Goal: Information Seeking & Learning: Check status

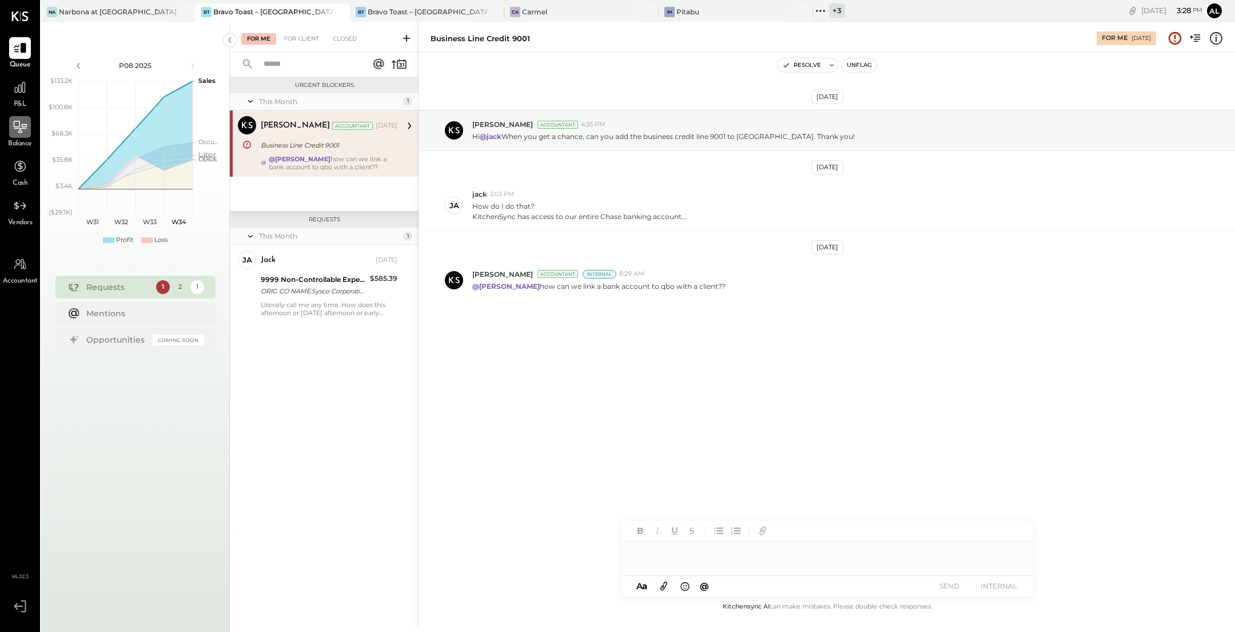
click at [21, 131] on icon at bounding box center [20, 127] width 13 height 12
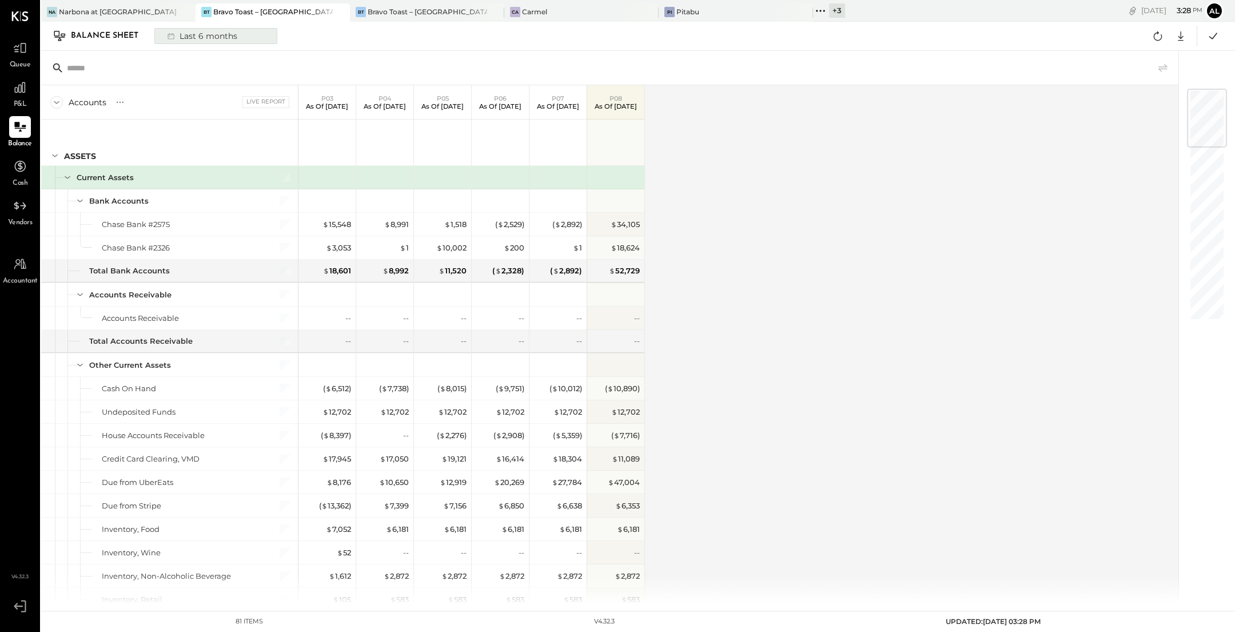
click at [197, 35] on div "Last 6 months" at bounding box center [201, 36] width 81 height 15
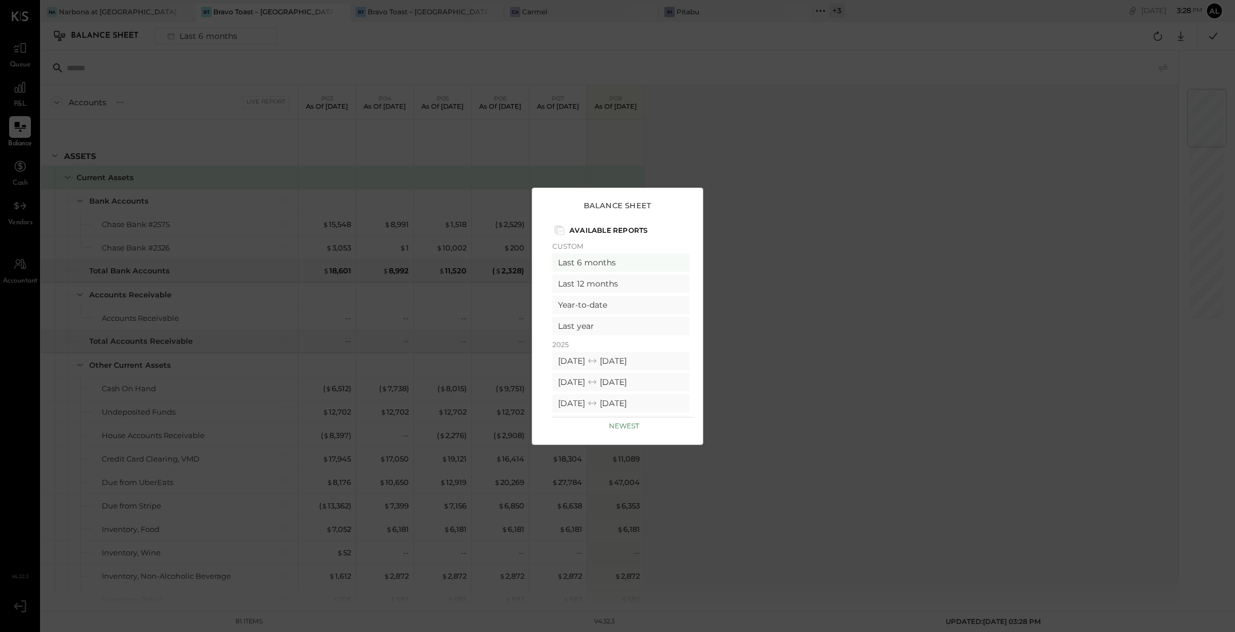
click at [786, 177] on div "Balance Sheet Available Reports Custom Last 6 months Last 12 months Year-to-dat…" at bounding box center [617, 316] width 1235 height 632
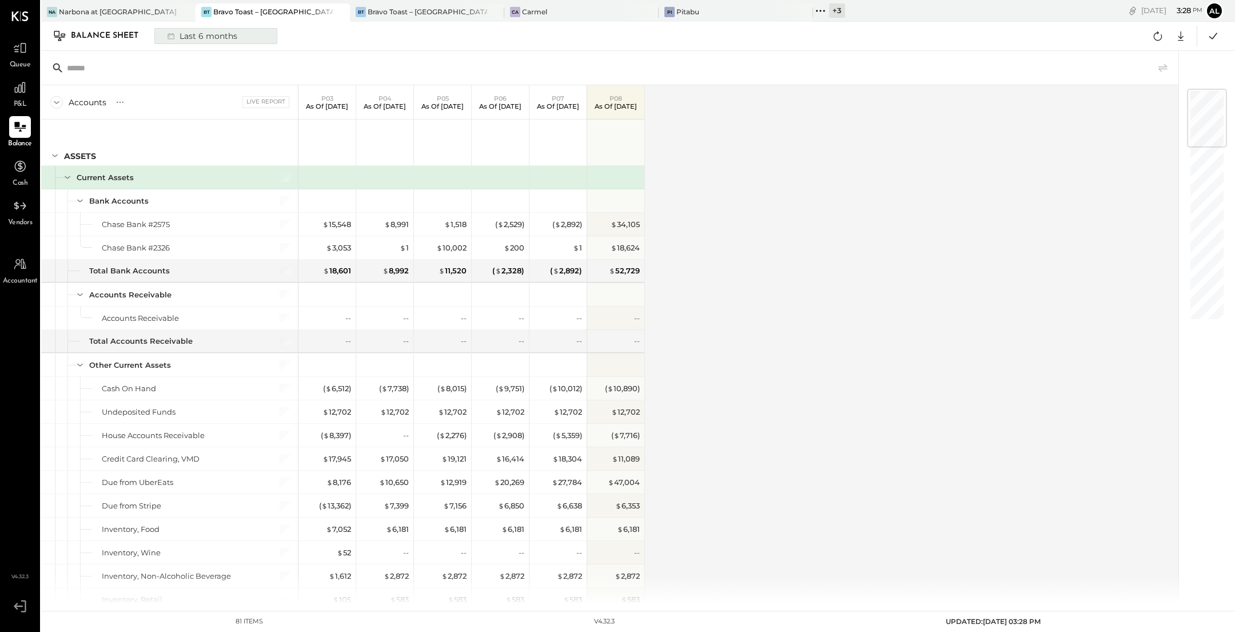
click at [244, 39] on button "Last 6 months" at bounding box center [215, 36] width 123 height 16
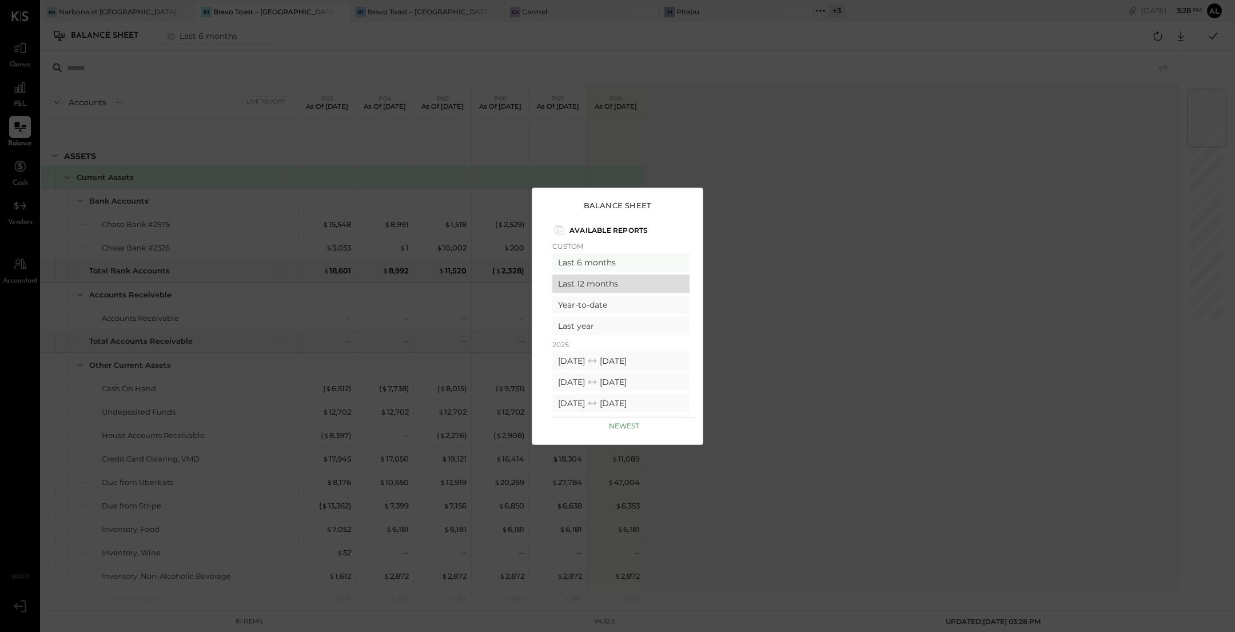
click at [599, 284] on div "Last 12 months" at bounding box center [620, 283] width 137 height 18
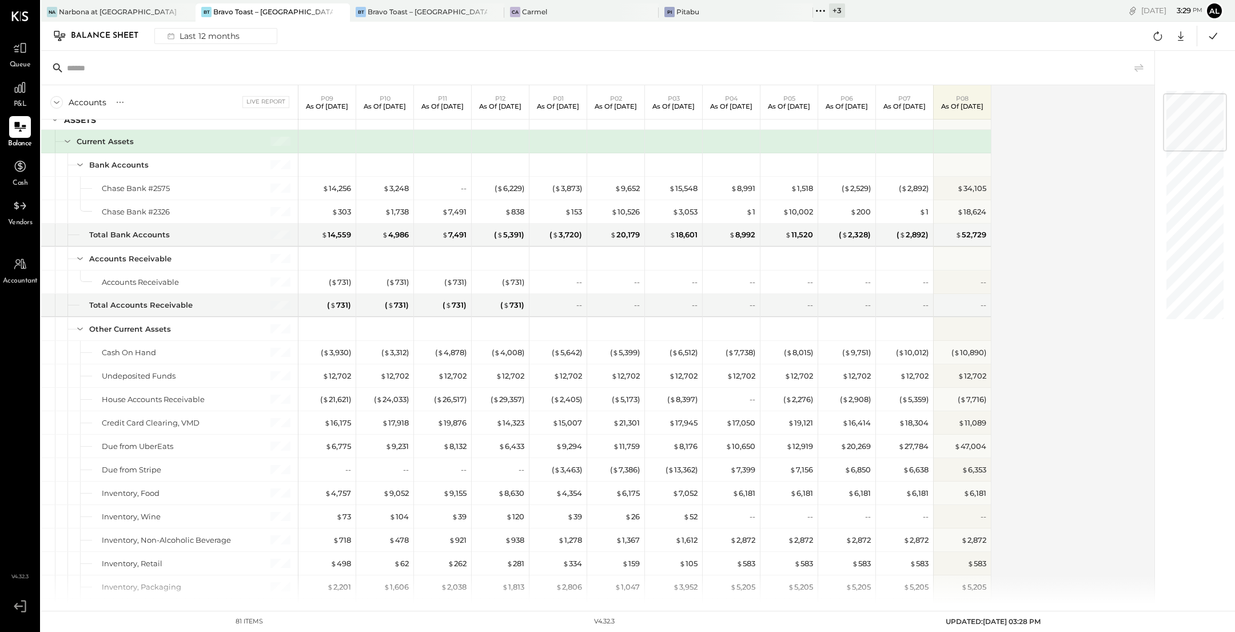
scroll to position [1142, 0]
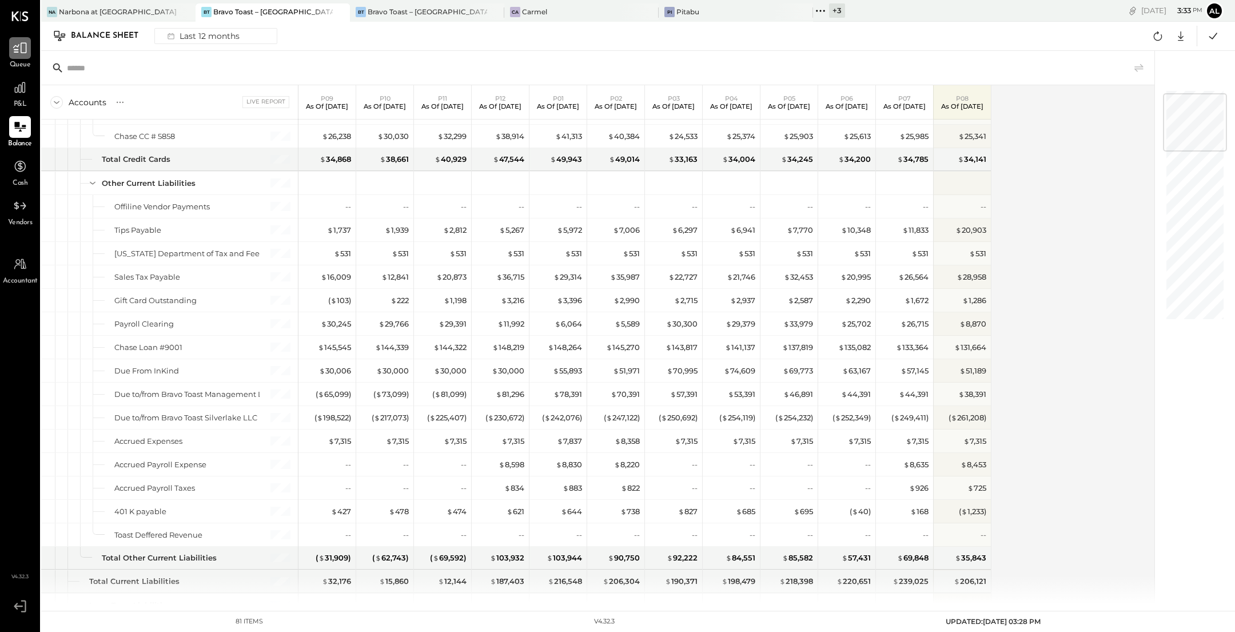
click at [19, 48] on icon at bounding box center [20, 48] width 15 height 15
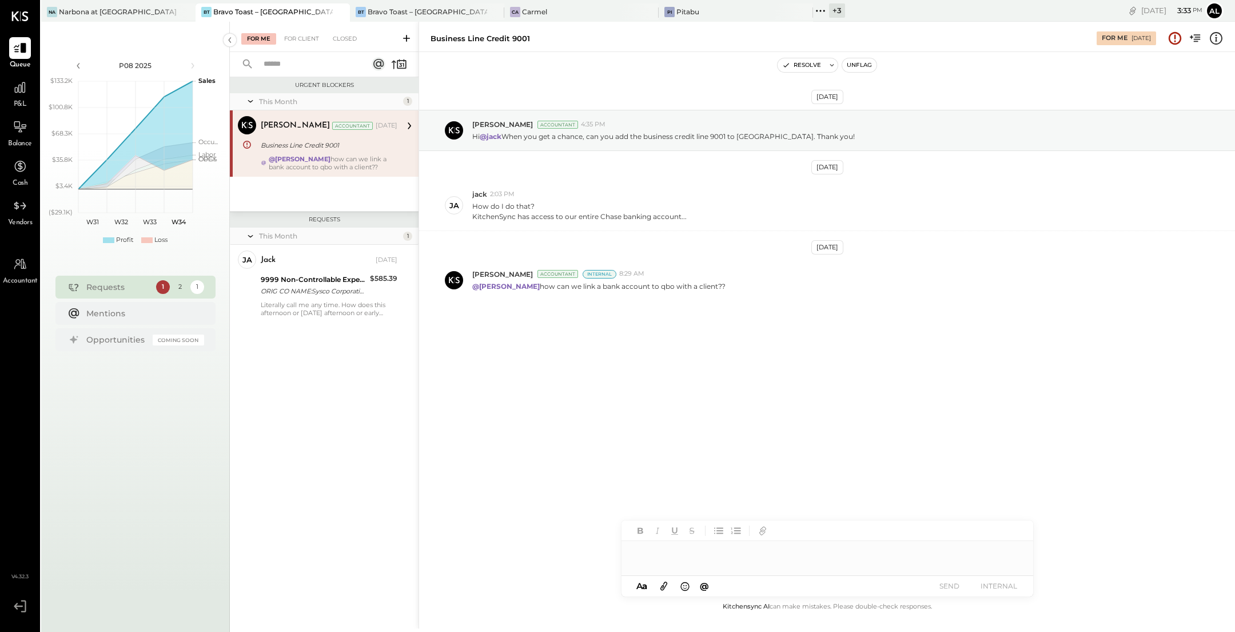
click at [311, 65] on input "text" at bounding box center [308, 64] width 103 height 19
click at [302, 35] on div "For Client" at bounding box center [301, 38] width 46 height 11
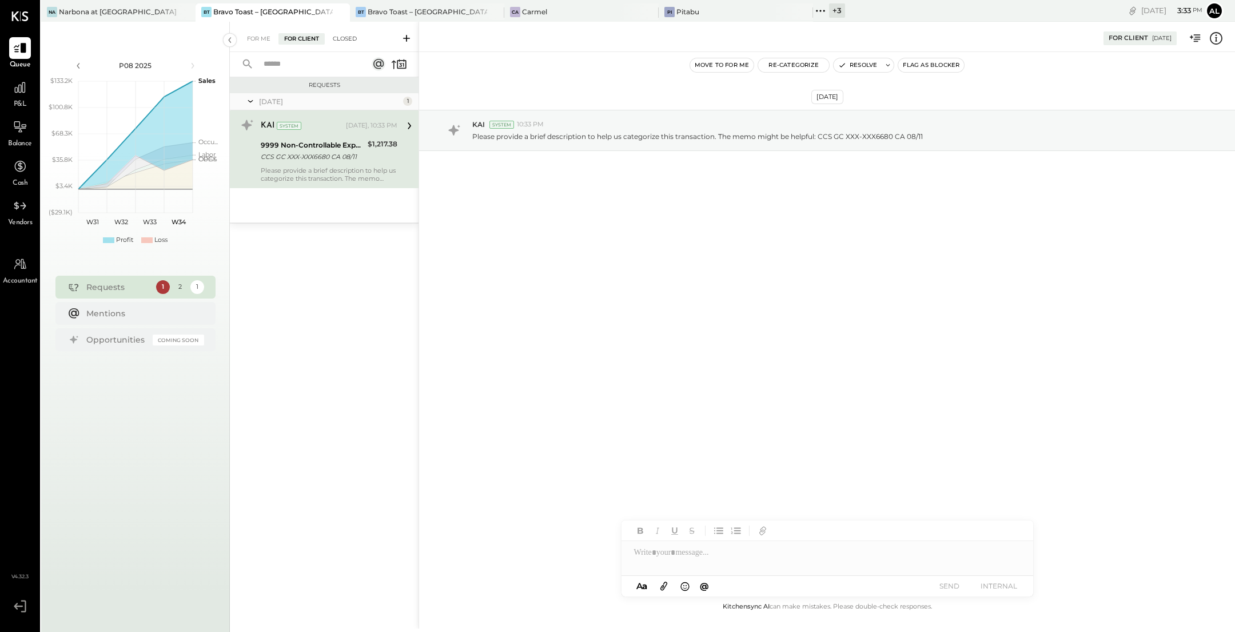
click at [339, 43] on div "Closed" at bounding box center [344, 38] width 35 height 11
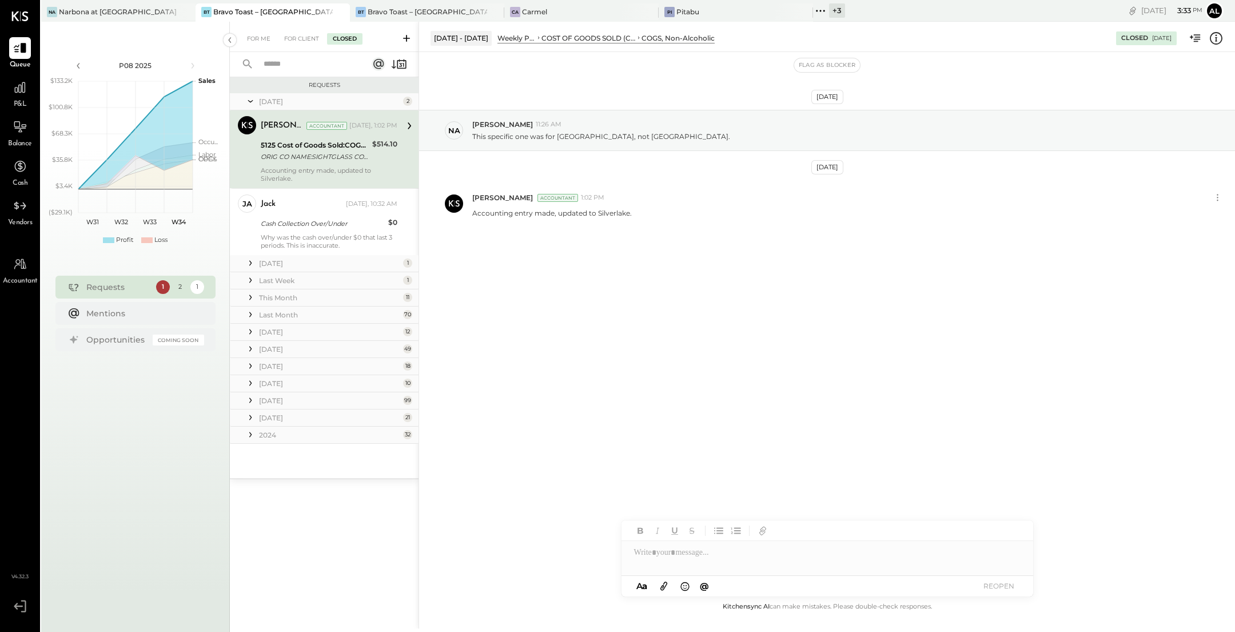
click at [323, 66] on input "text" at bounding box center [308, 64] width 103 height 19
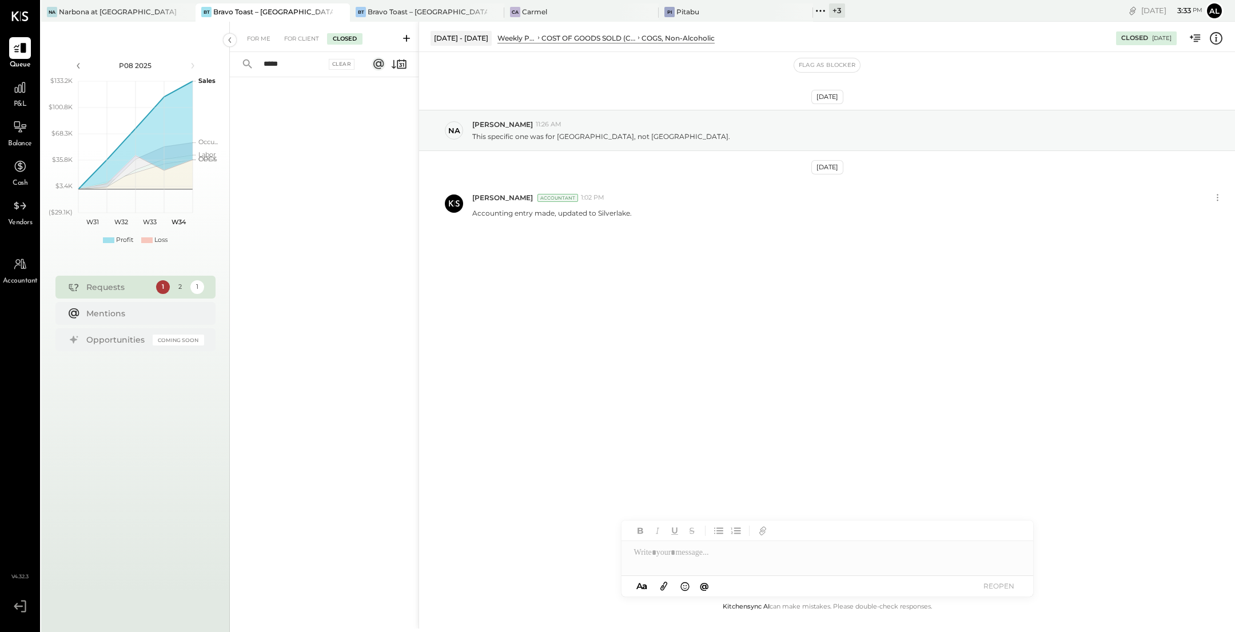
type input "*****"
click at [346, 62] on div "Clear" at bounding box center [342, 64] width 26 height 11
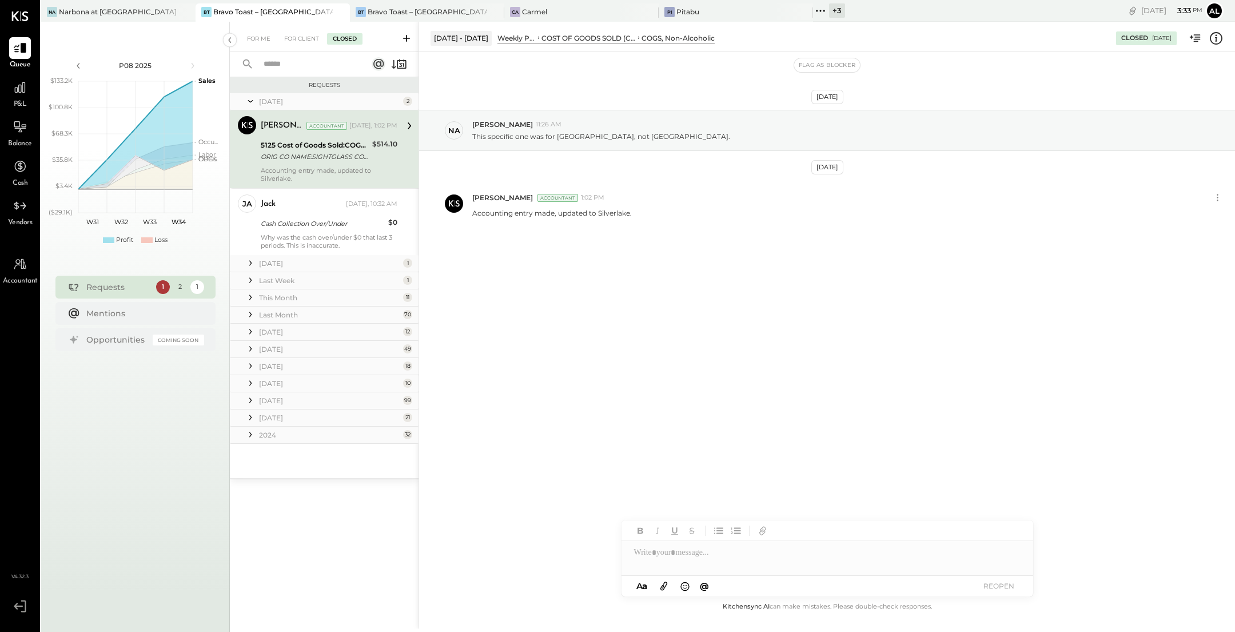
click at [248, 436] on icon at bounding box center [250, 434] width 11 height 11
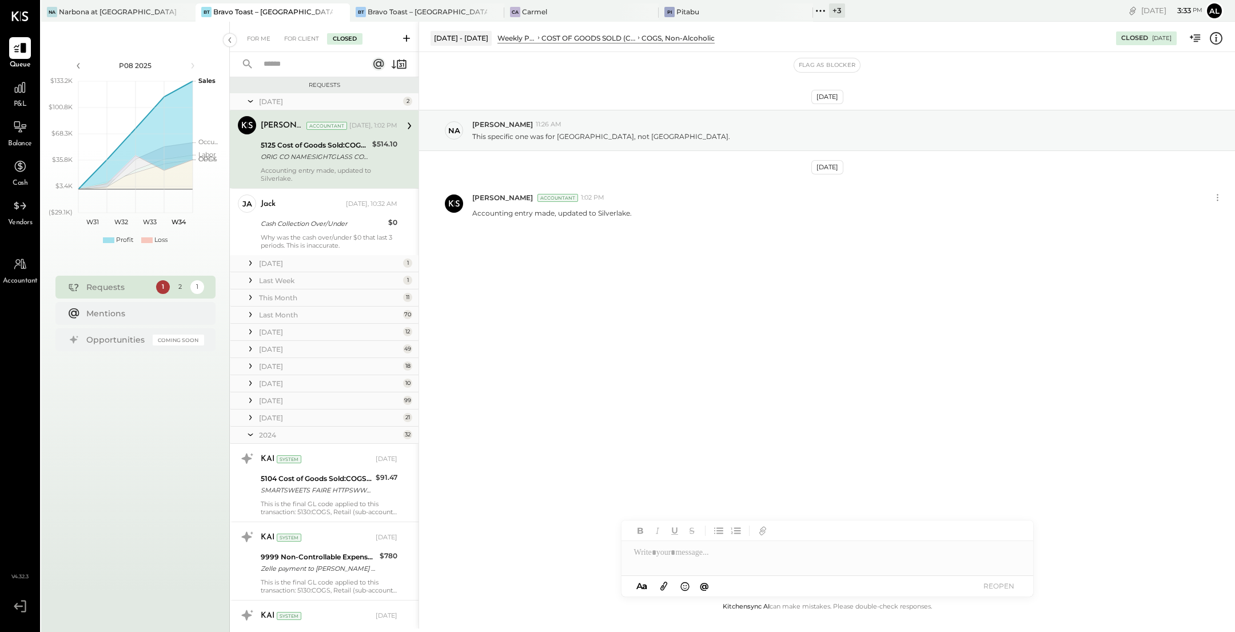
click at [249, 424] on div at bounding box center [250, 417] width 11 height 15
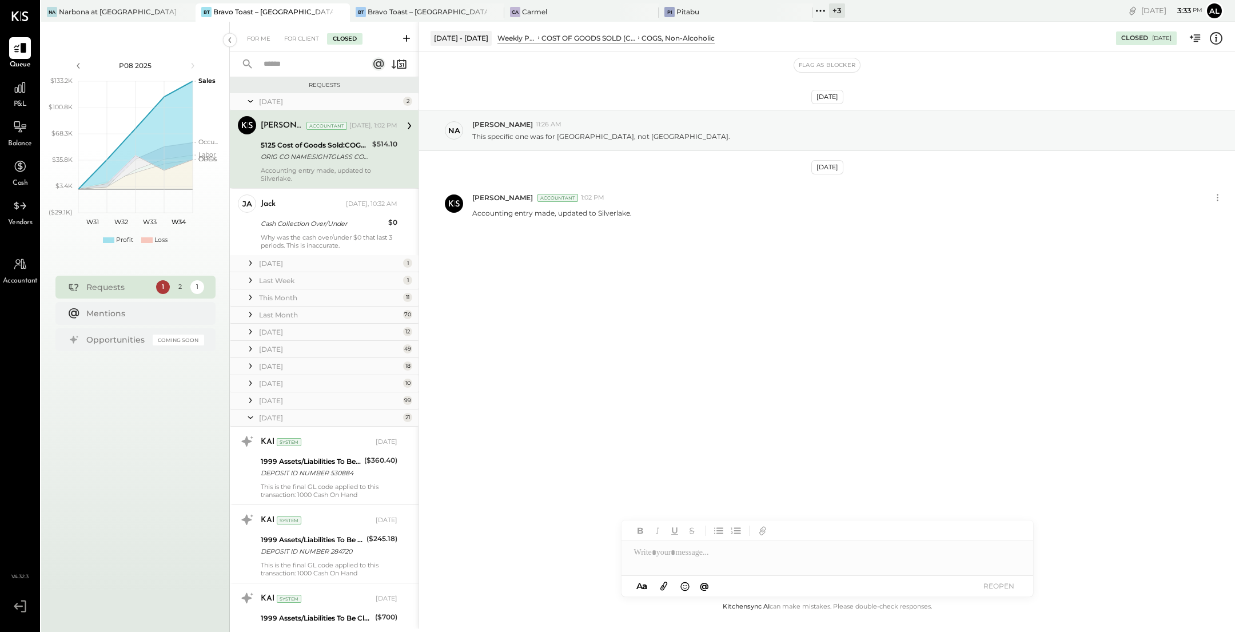
click at [249, 405] on icon at bounding box center [250, 399] width 11 height 11
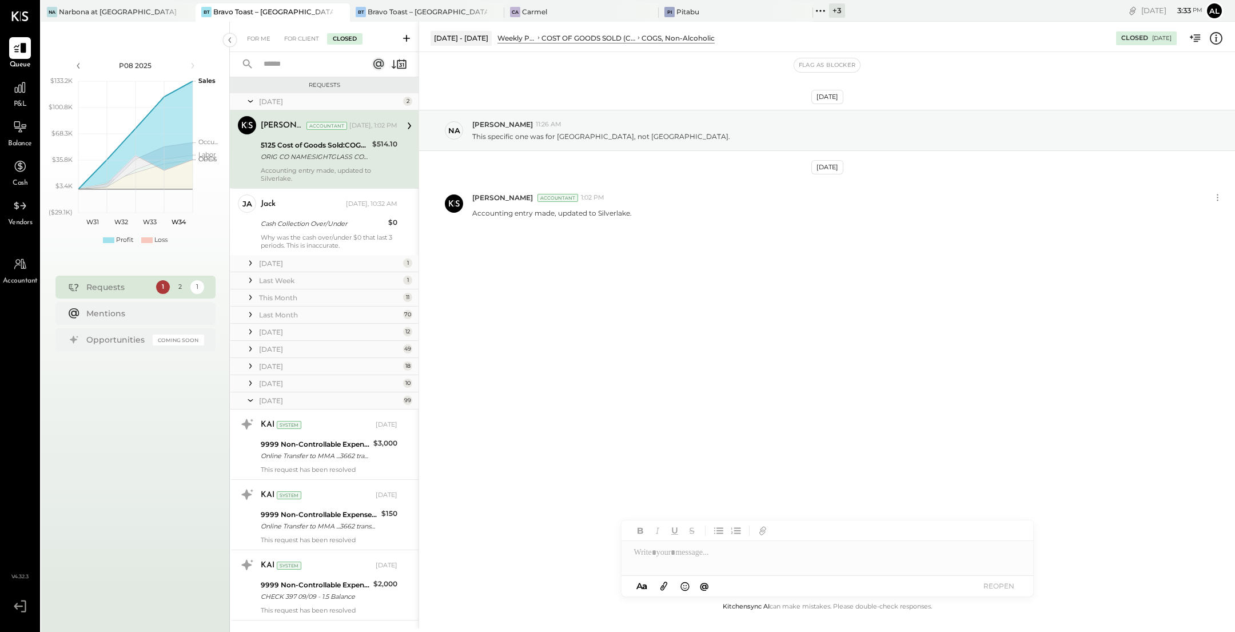
click at [248, 384] on icon at bounding box center [250, 382] width 11 height 11
click at [249, 369] on icon at bounding box center [250, 365] width 11 height 11
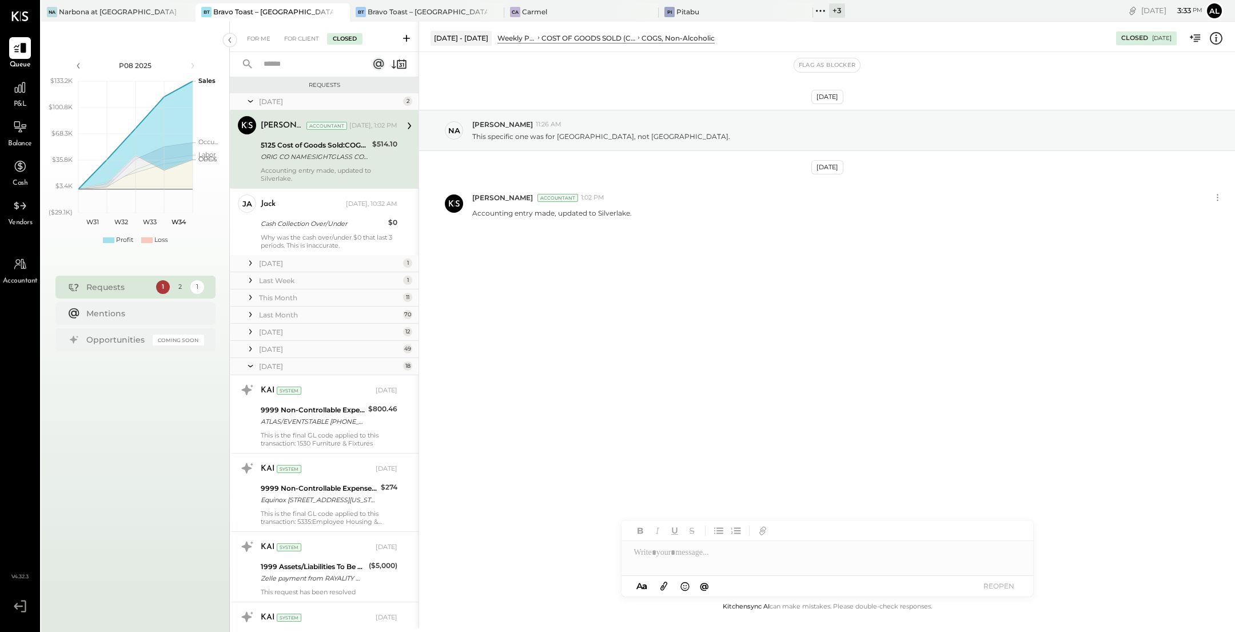
click at [249, 348] on icon at bounding box center [250, 348] width 11 height 11
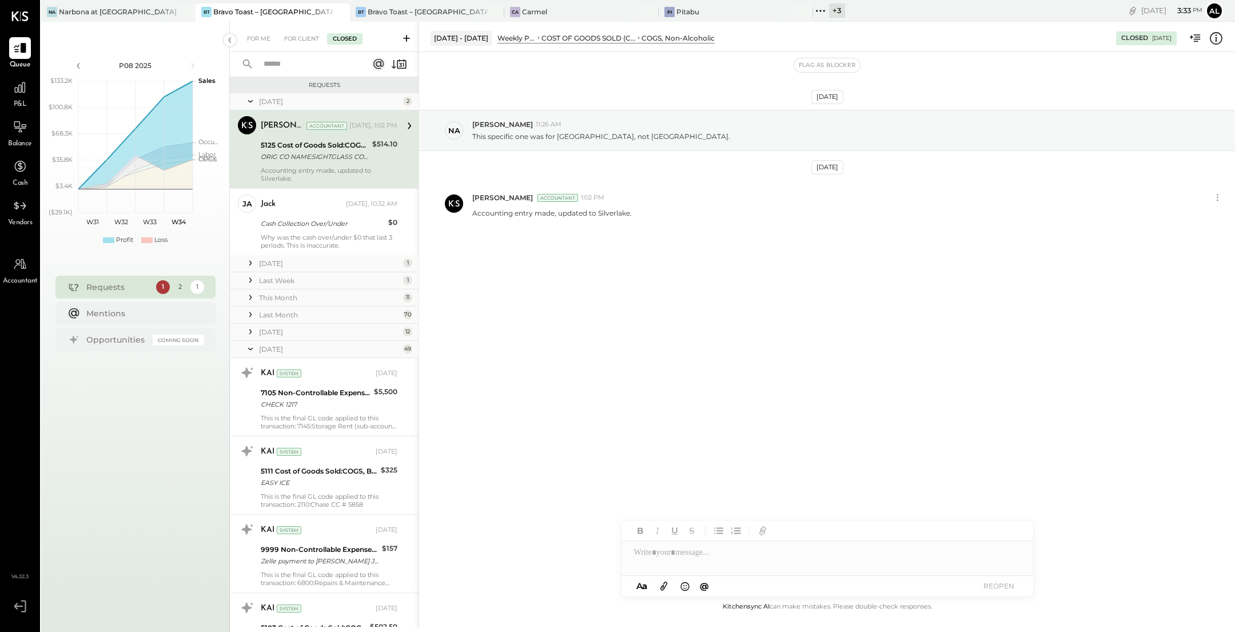
click at [249, 328] on icon at bounding box center [250, 331] width 11 height 11
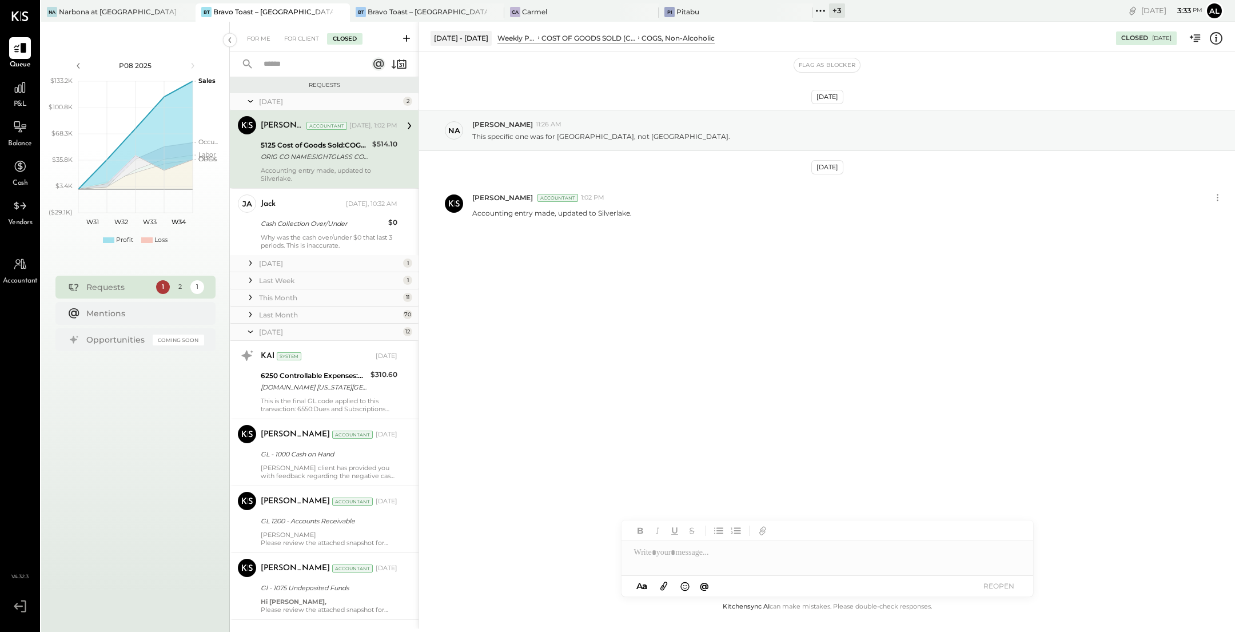
click at [249, 313] on icon at bounding box center [250, 314] width 11 height 11
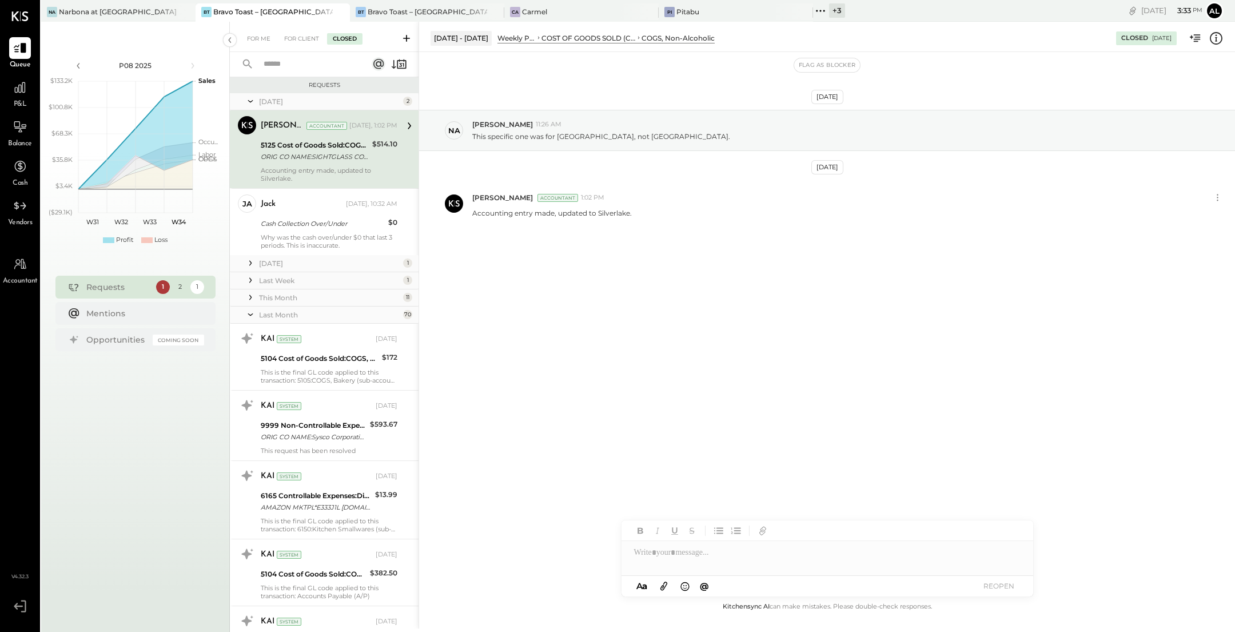
click at [248, 294] on icon at bounding box center [250, 297] width 11 height 11
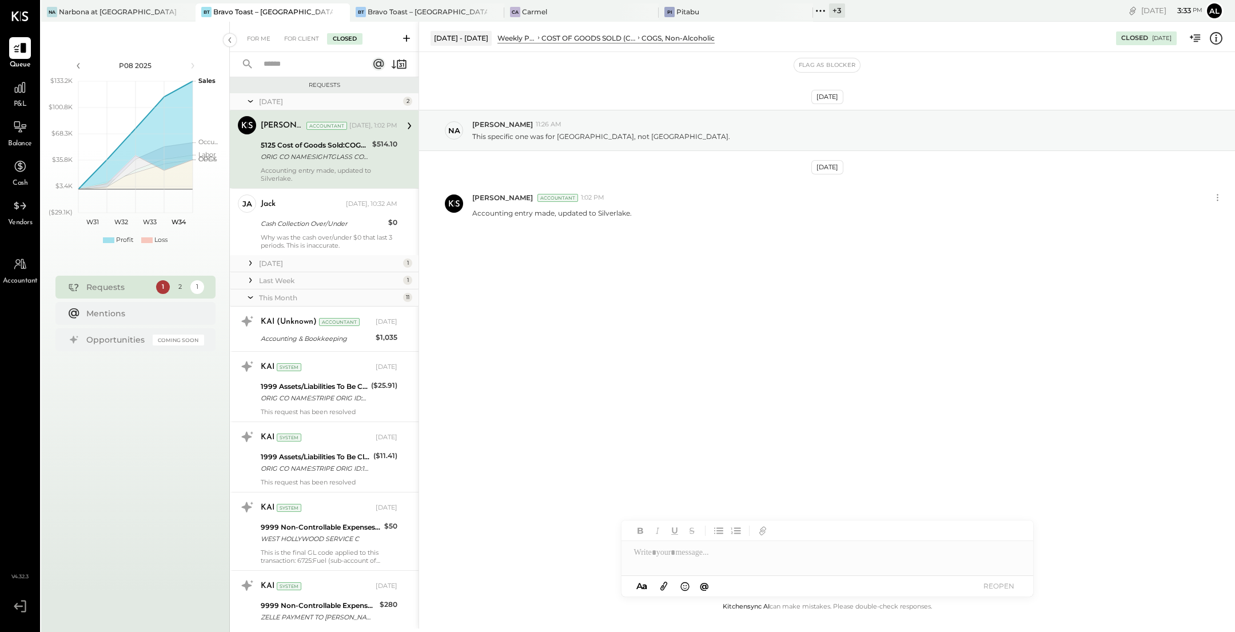
click at [249, 281] on icon at bounding box center [250, 279] width 11 height 11
click at [249, 265] on icon at bounding box center [250, 262] width 11 height 11
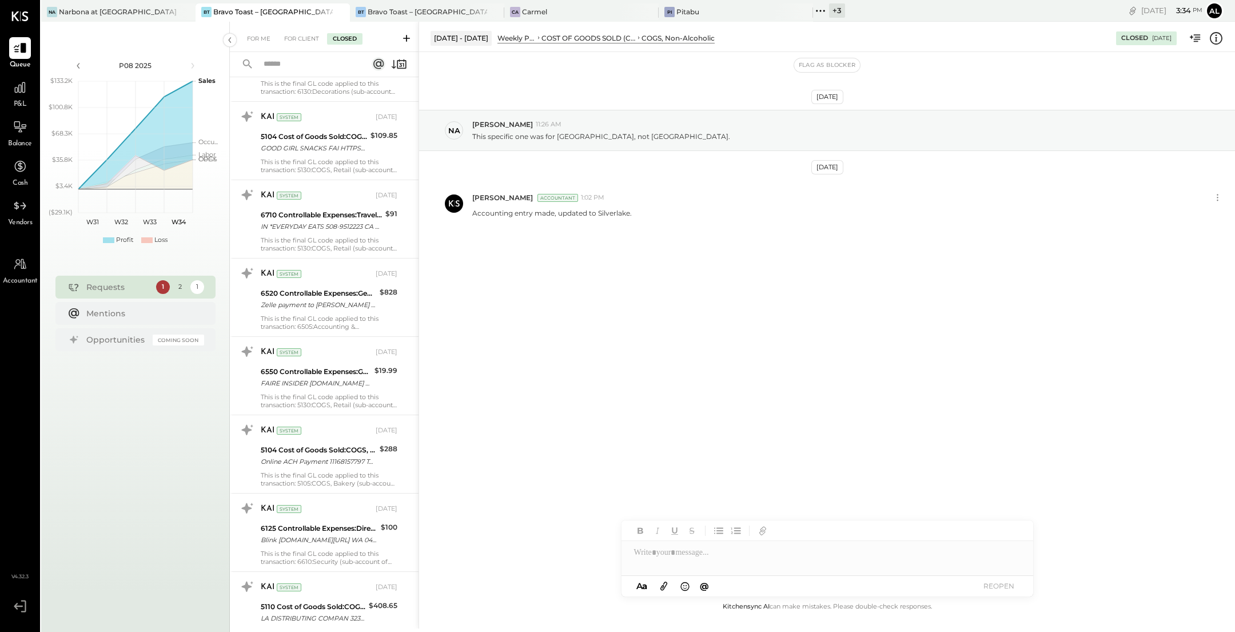
scroll to position [13384, 0]
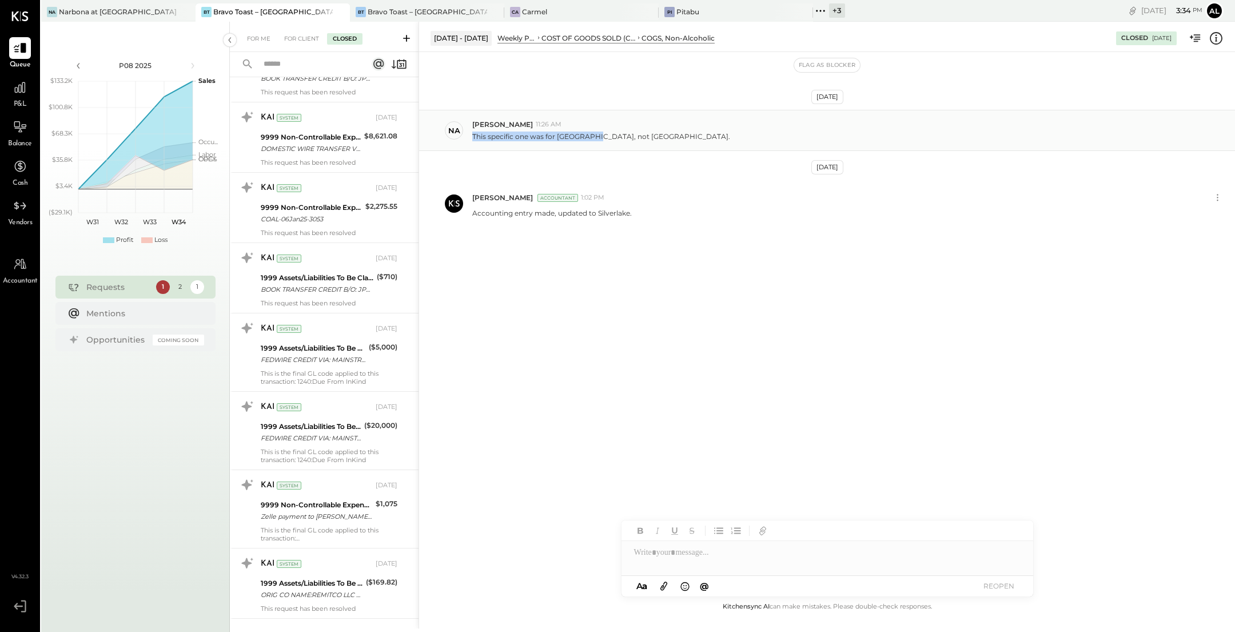
drag, startPoint x: 588, startPoint y: 137, endPoint x: 473, endPoint y: 136, distance: 114.3
click at [473, 136] on p "This specific one was for [GEOGRAPHIC_DATA], not [GEOGRAPHIC_DATA]." at bounding box center [601, 136] width 258 height 10
copy p "This specific one was for Silverlake"
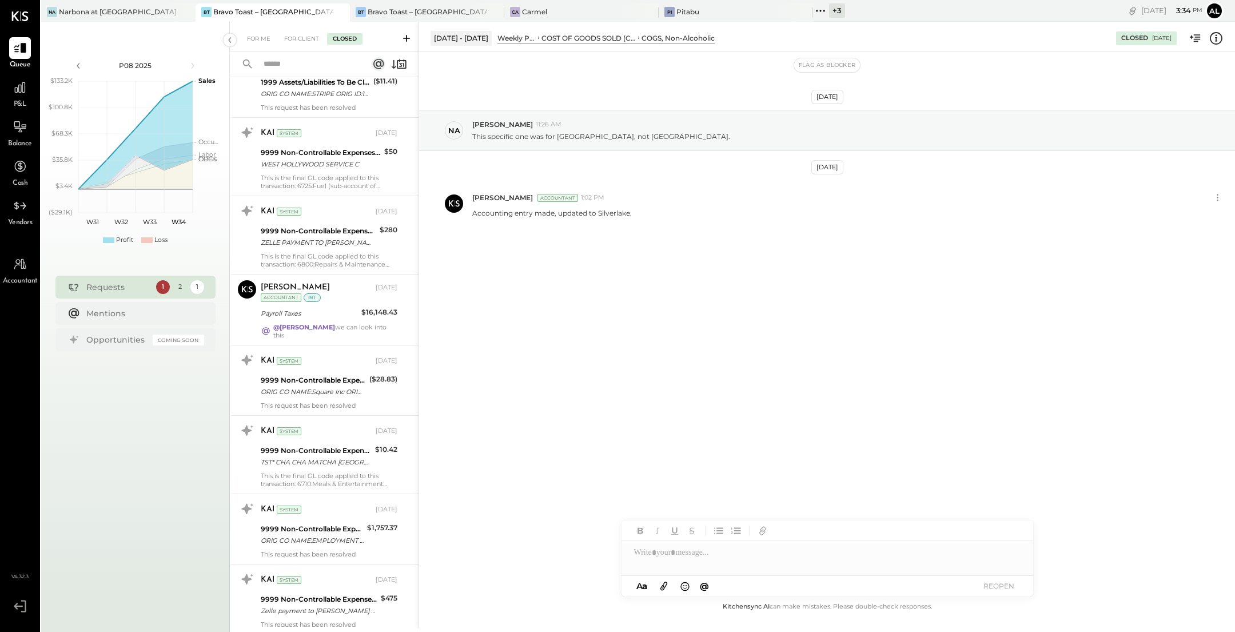
scroll to position [0, 0]
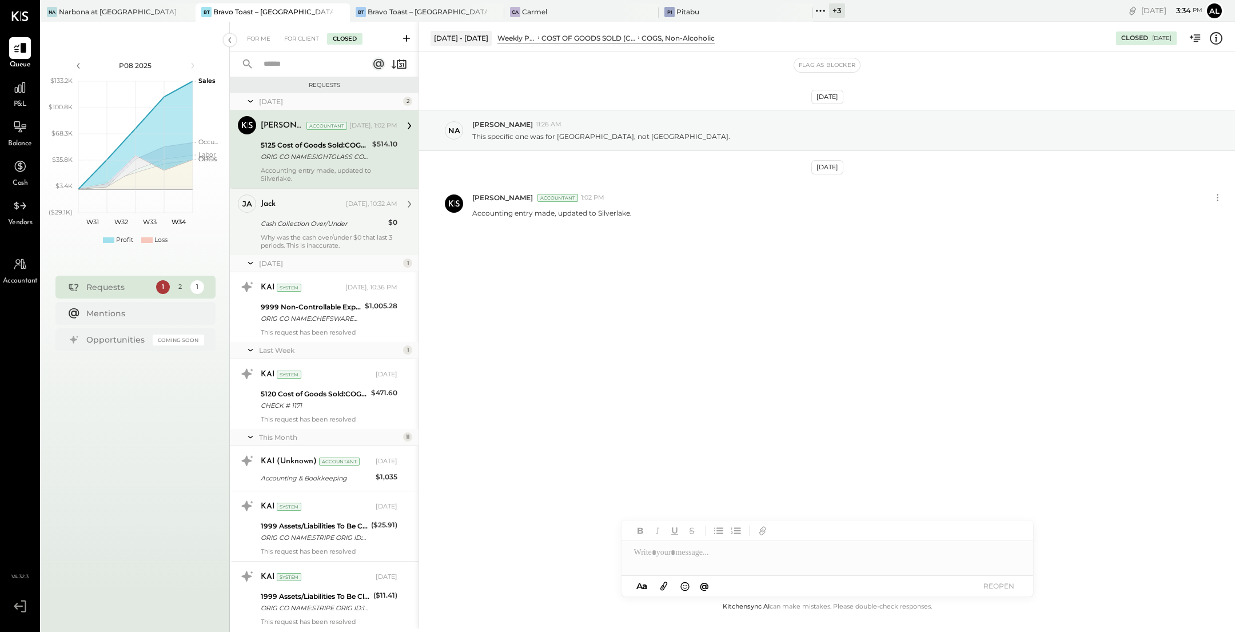
click at [335, 228] on div "Cash Collection Over/Under" at bounding box center [323, 223] width 124 height 11
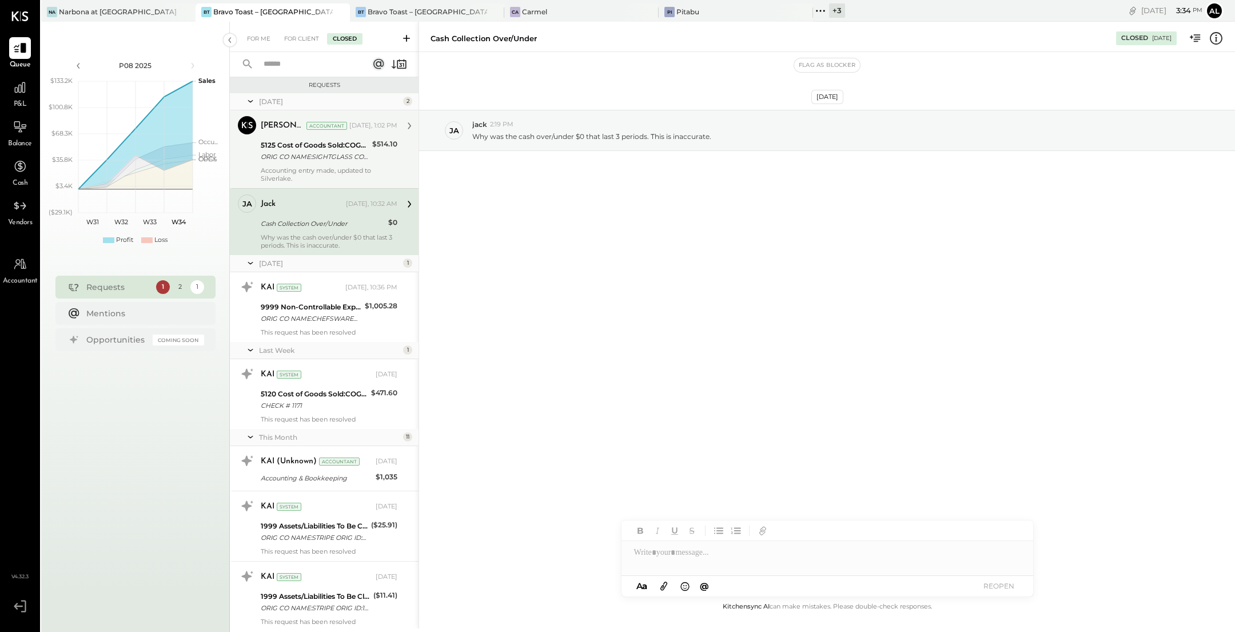
click at [326, 154] on div "ORIG CO NAME:SIGHTGLASS COFFE ORIG ID:XXXXXX2291 DESC DATE: CO ENTRY DESCR:PAYM…" at bounding box center [315, 156] width 108 height 11
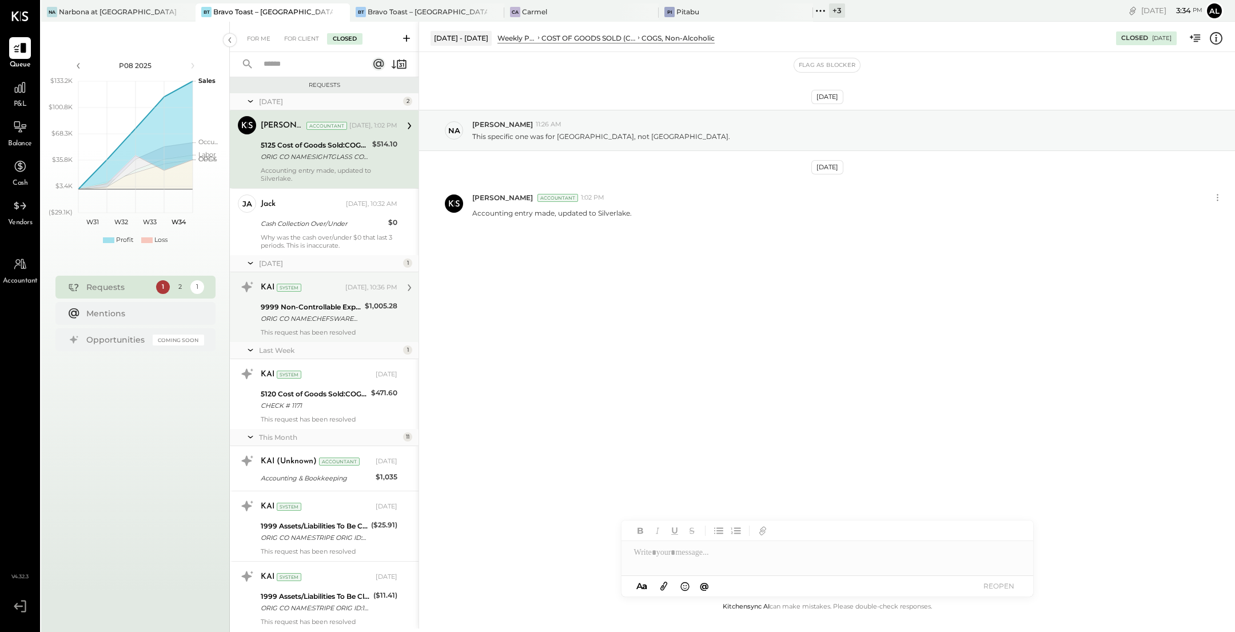
click at [320, 313] on div "ORIG CO NAME:CHEFSWAREHOUSEWE ORIG ID:3383693141 DESC DATE:250" at bounding box center [311, 318] width 101 height 11
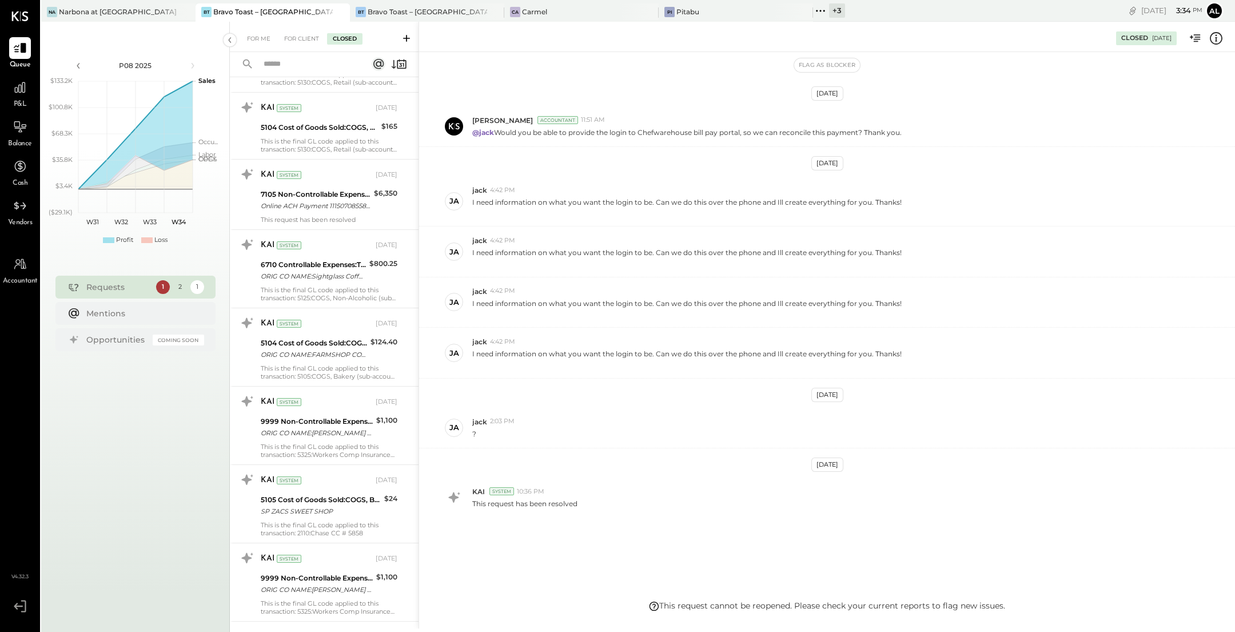
scroll to position [23766, 0]
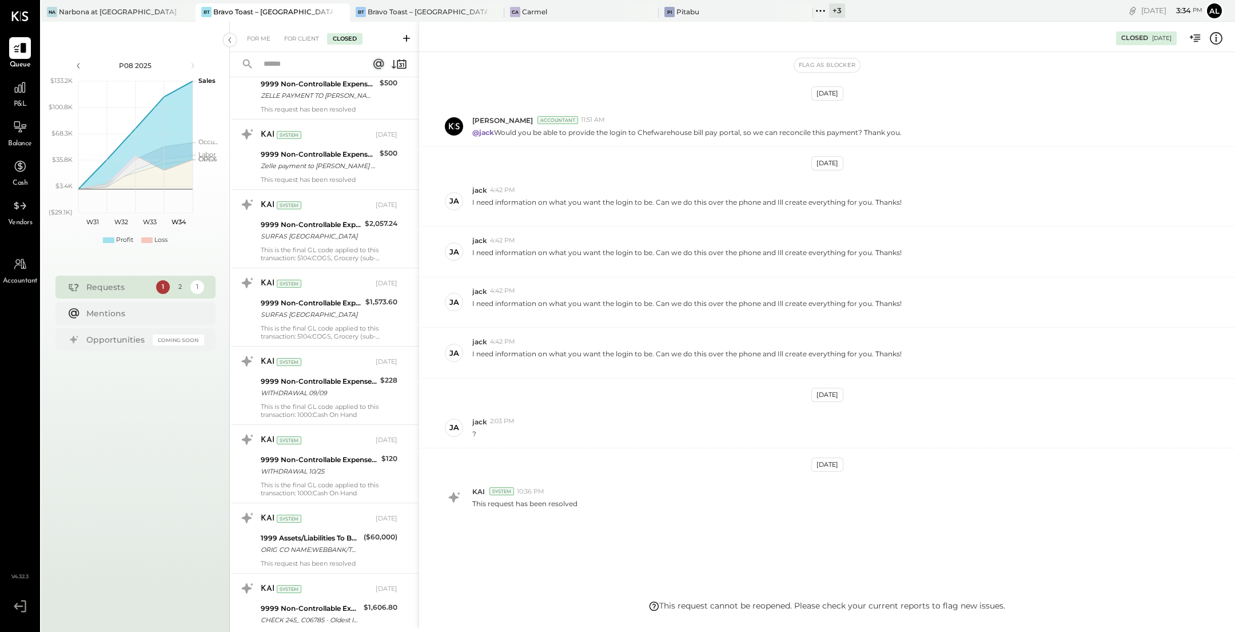
click at [322, 614] on div "CHECK 245_ C06785 - Oldest Invocie" at bounding box center [310, 619] width 99 height 11
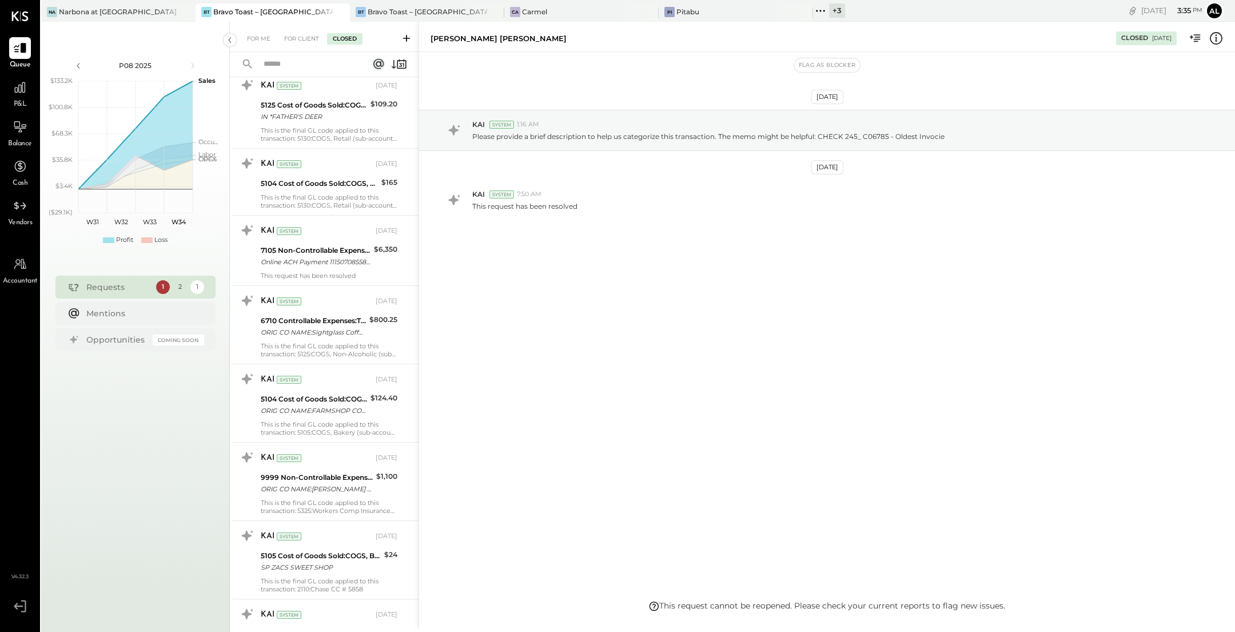
scroll to position [22777, 0]
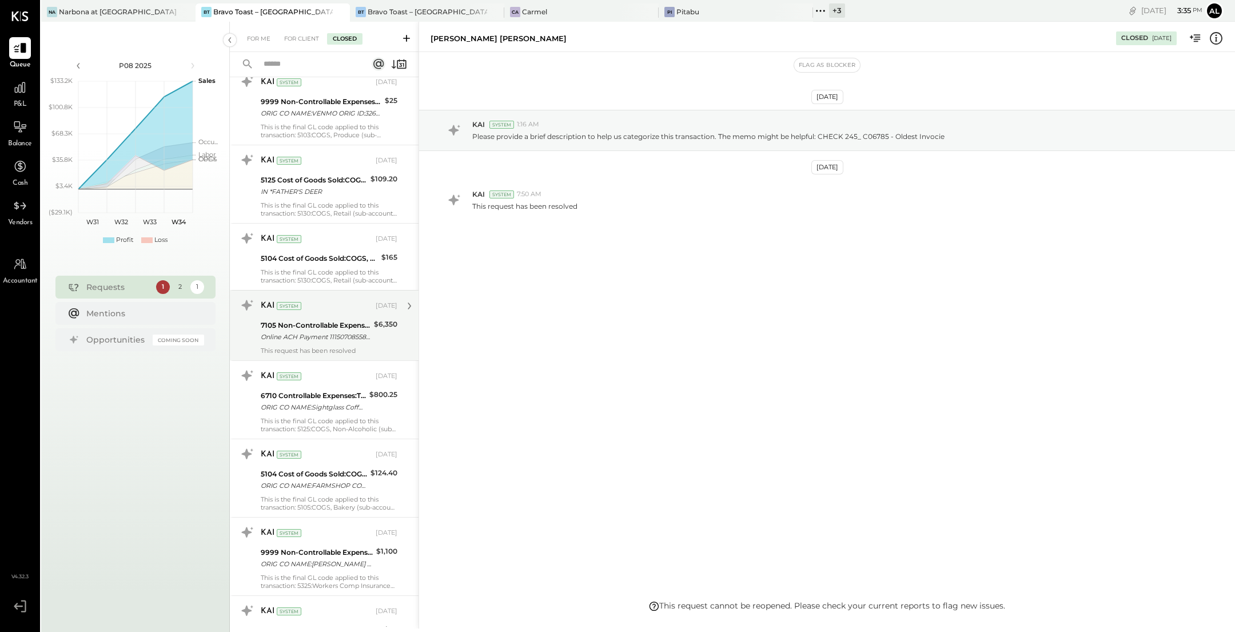
click at [332, 331] on div "Online ACH Payment 11150708558 To NewDohenyLandlord (_########1336)" at bounding box center [316, 336] width 110 height 11
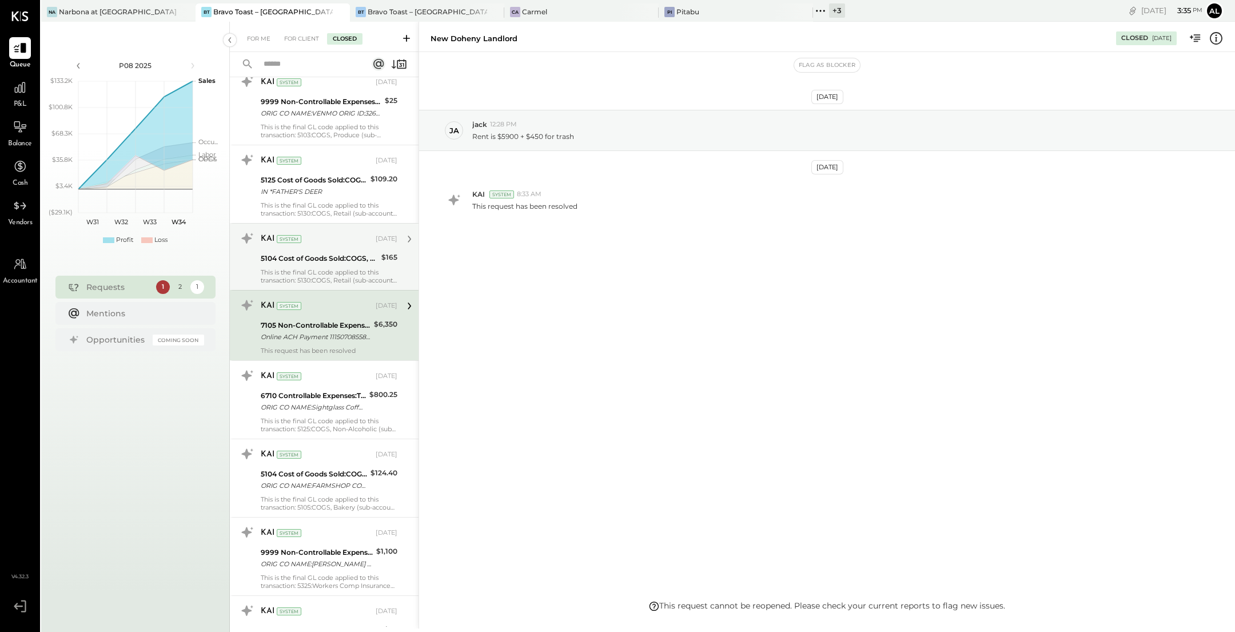
click at [308, 253] on div "5104 Cost of Goods Sold:COGS, Grocery" at bounding box center [319, 258] width 117 height 11
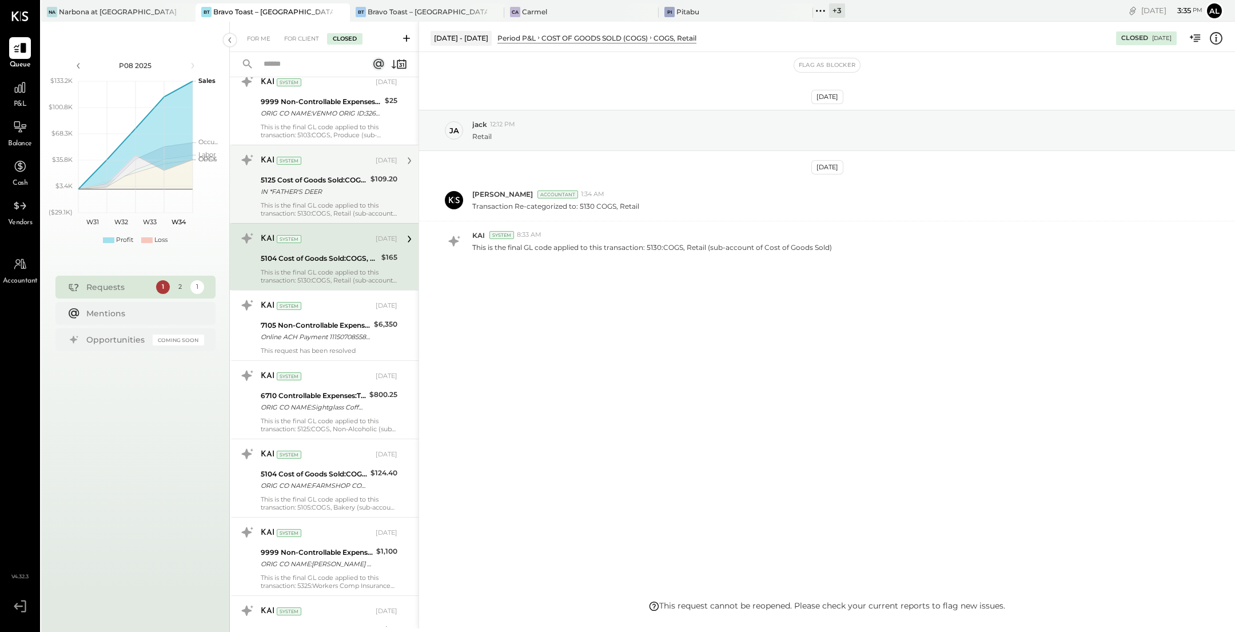
click at [336, 201] on div "This is the final GL code applied to this transaction: 5130:COGS, Retail (sub-a…" at bounding box center [329, 209] width 137 height 16
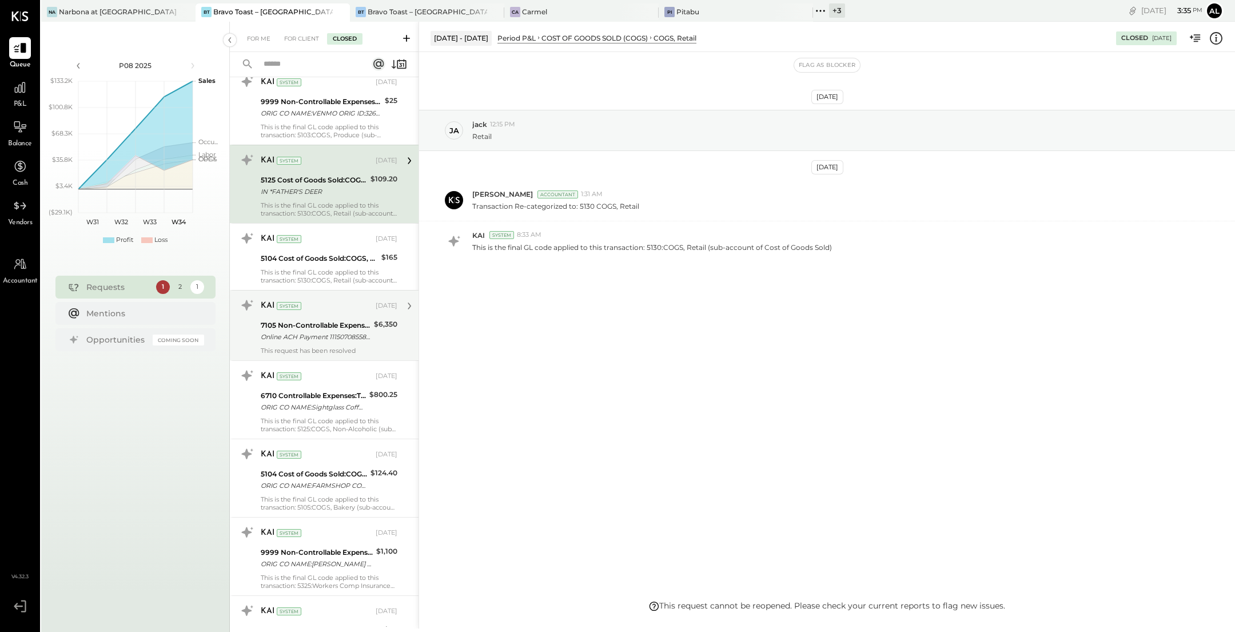
scroll to position [22671, 0]
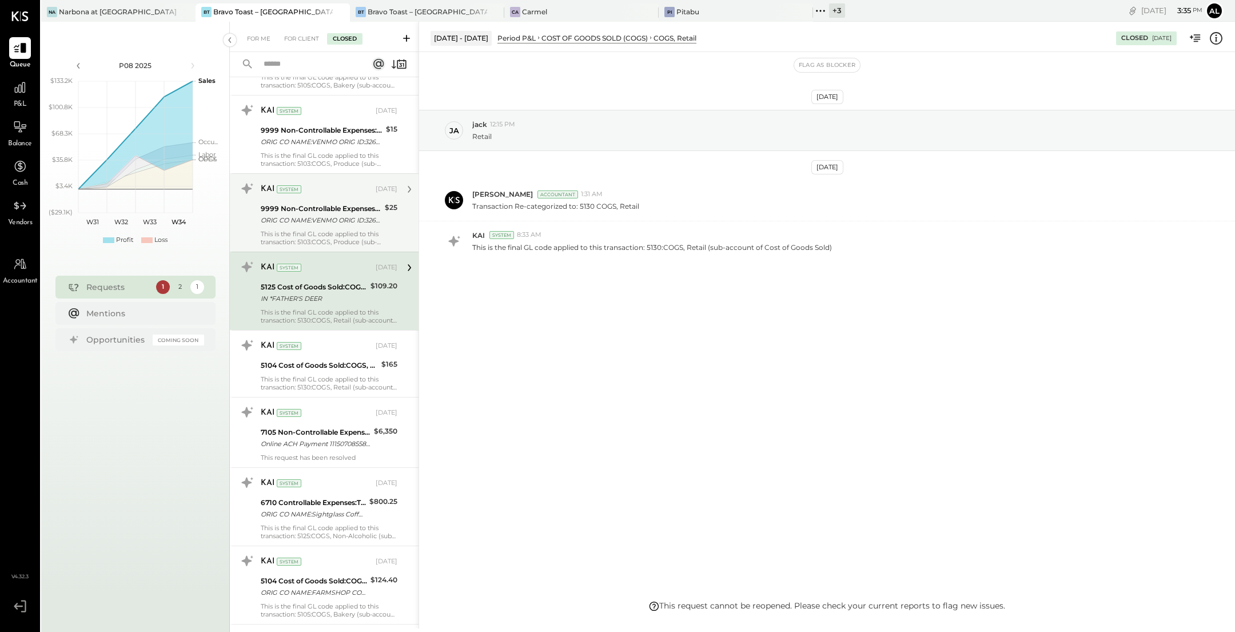
click at [315, 230] on div "This is the final GL code applied to this transaction: 5103:COGS, Produce (sub-…" at bounding box center [329, 238] width 137 height 16
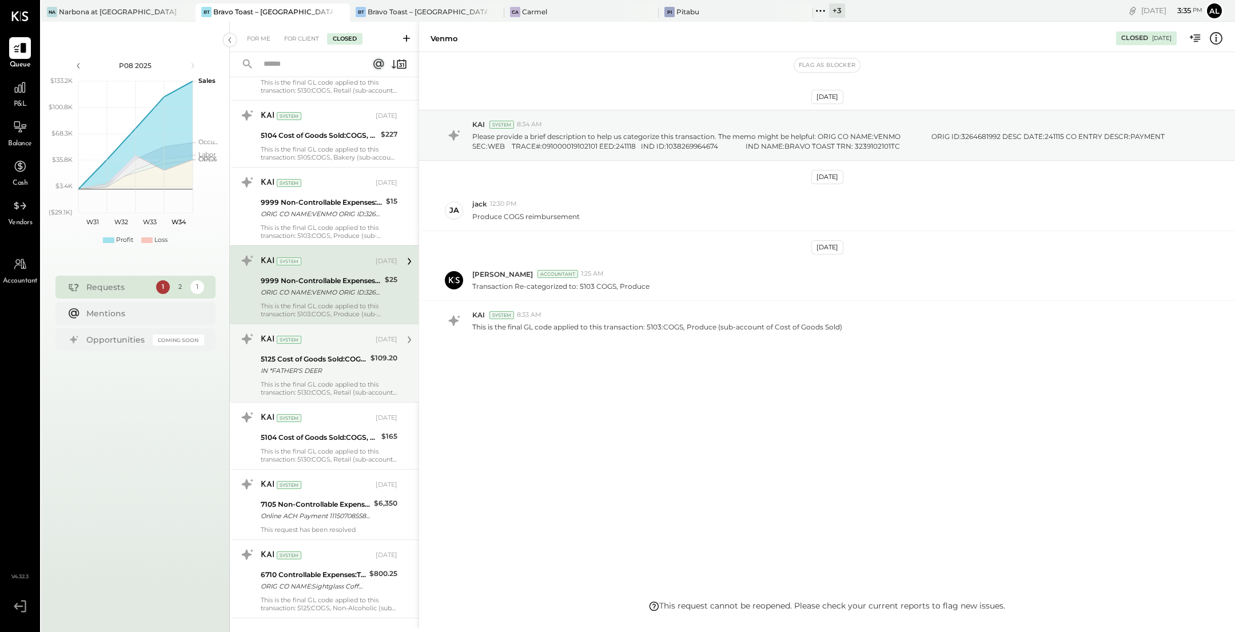
scroll to position [22593, 0]
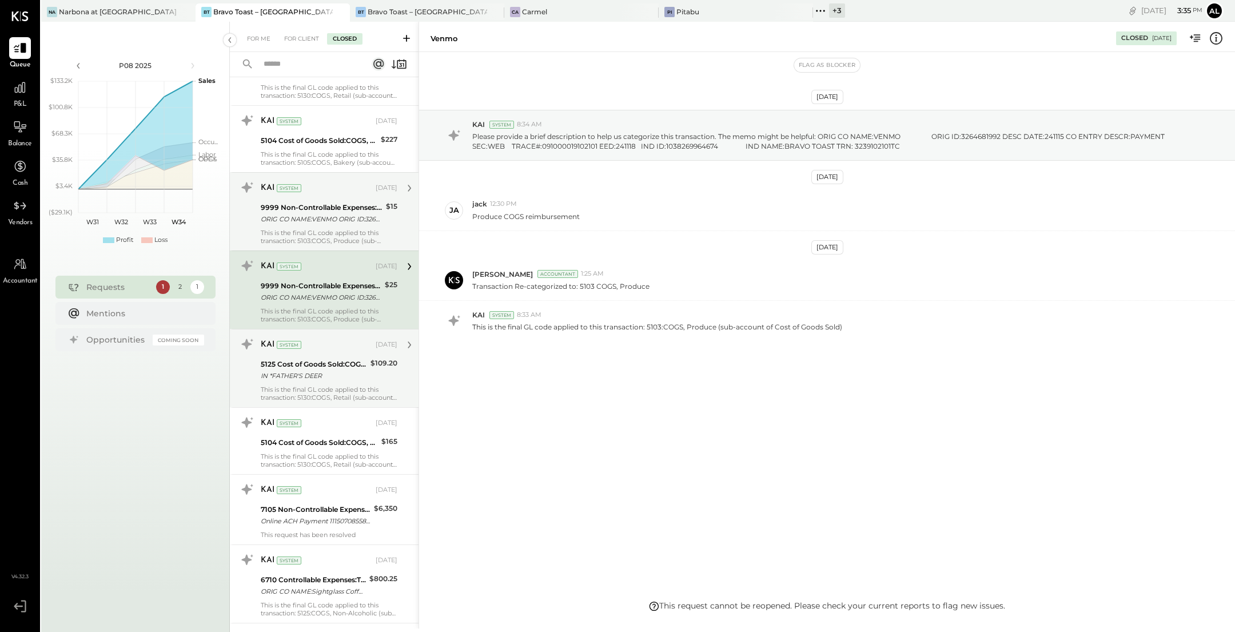
click at [330, 213] on div "ORIG CO NAME:VENMO ORIG ID:3264681992 DESC DATE:241109 CO ENTRY DESCR:PAYMENT S…" at bounding box center [322, 218] width 122 height 11
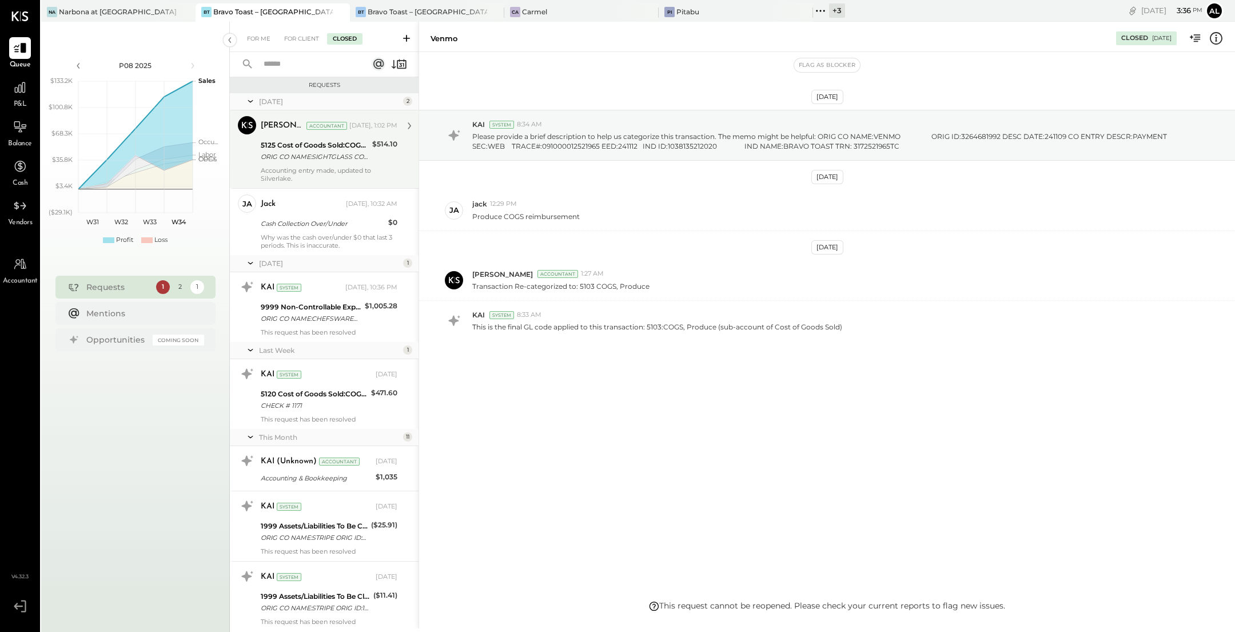
click at [334, 151] on div "ORIG CO NAME:SIGHTGLASS COFFE ORIG ID:XXXXXX2291 DESC DATE: CO ENTRY DESCR:PAYM…" at bounding box center [315, 156] width 108 height 11
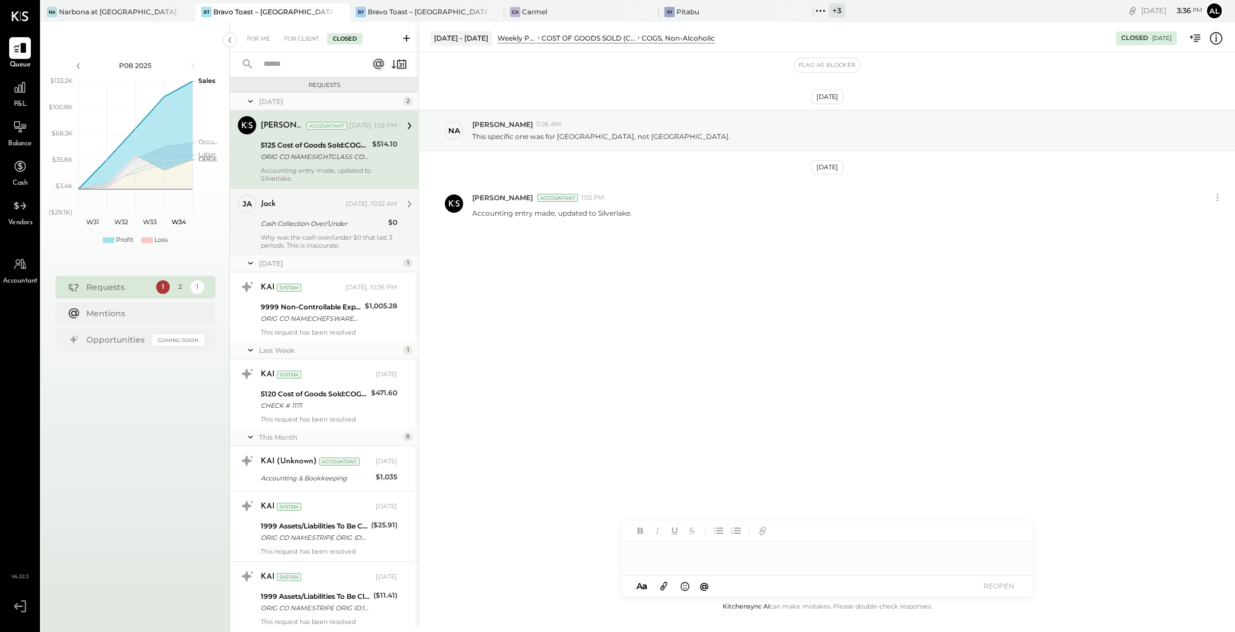
click at [323, 232] on div "jack [DATE], 10:32 AM Cash Collection Over/Under $0 Why was the cash over/under…" at bounding box center [329, 221] width 137 height 55
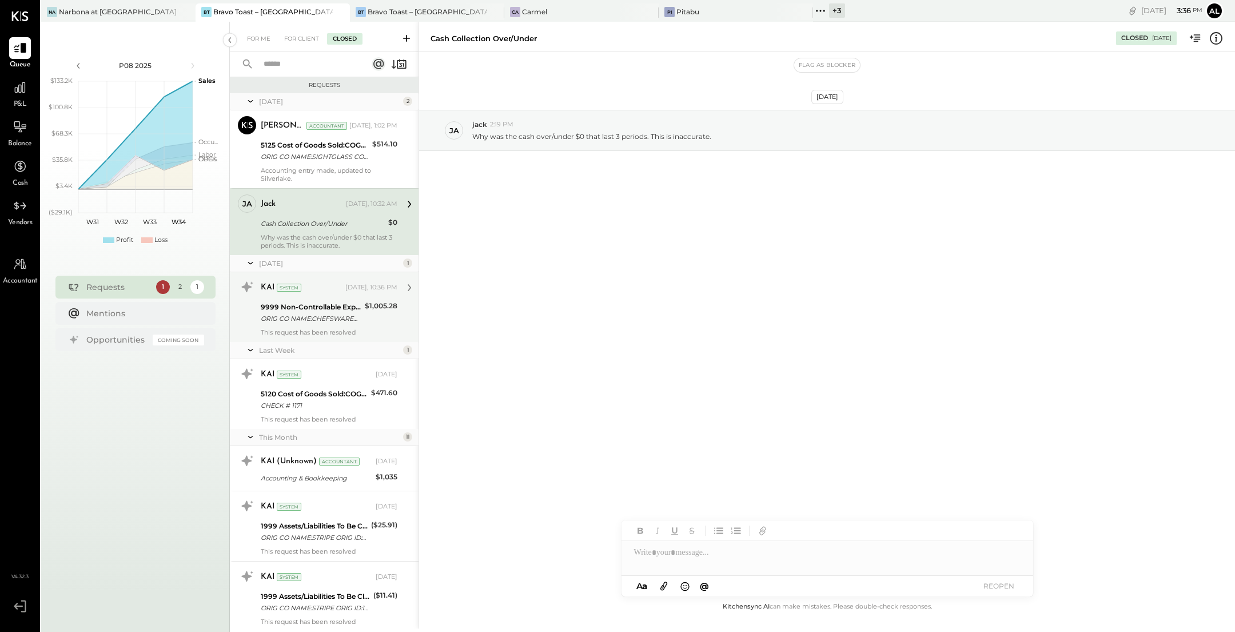
click at [316, 289] on div "KAI System" at bounding box center [302, 287] width 82 height 11
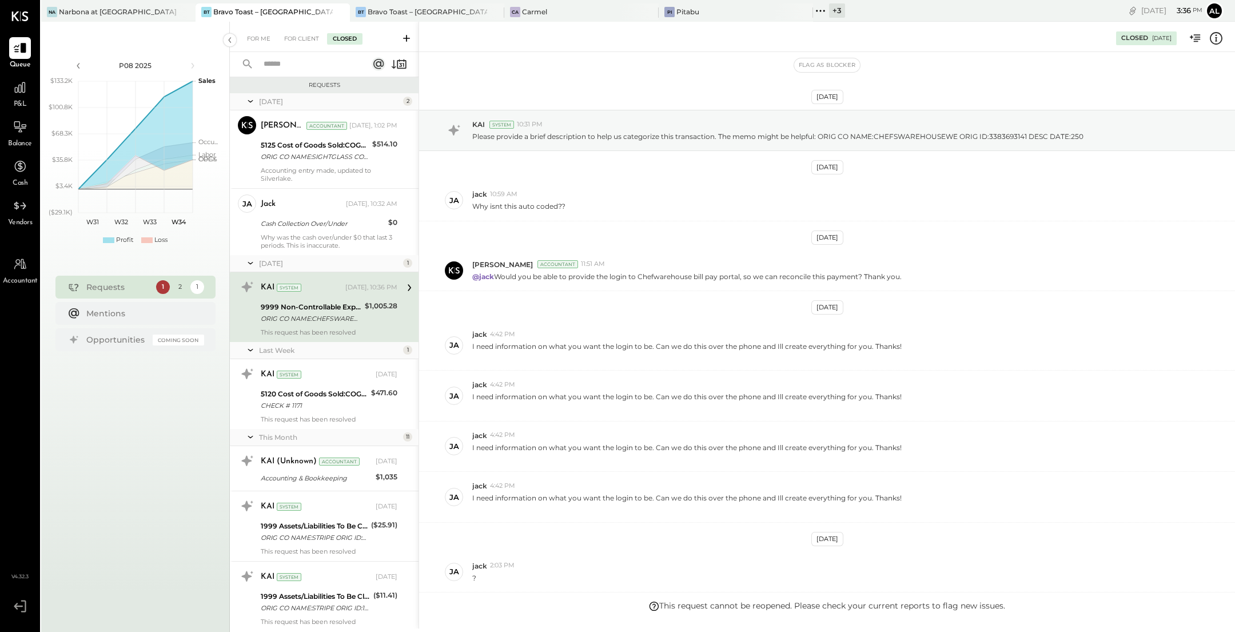
scroll to position [144, 0]
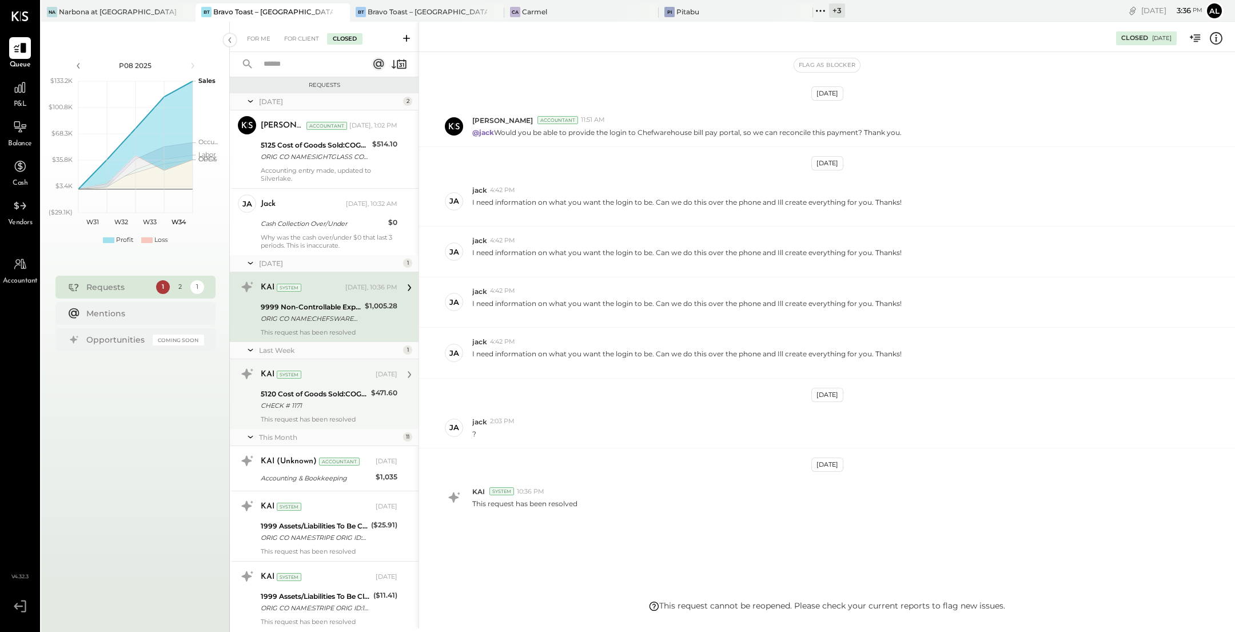
click at [322, 387] on div "5120 Cost of Goods Sold:COGS, Wine CHECK # 1171" at bounding box center [314, 399] width 107 height 25
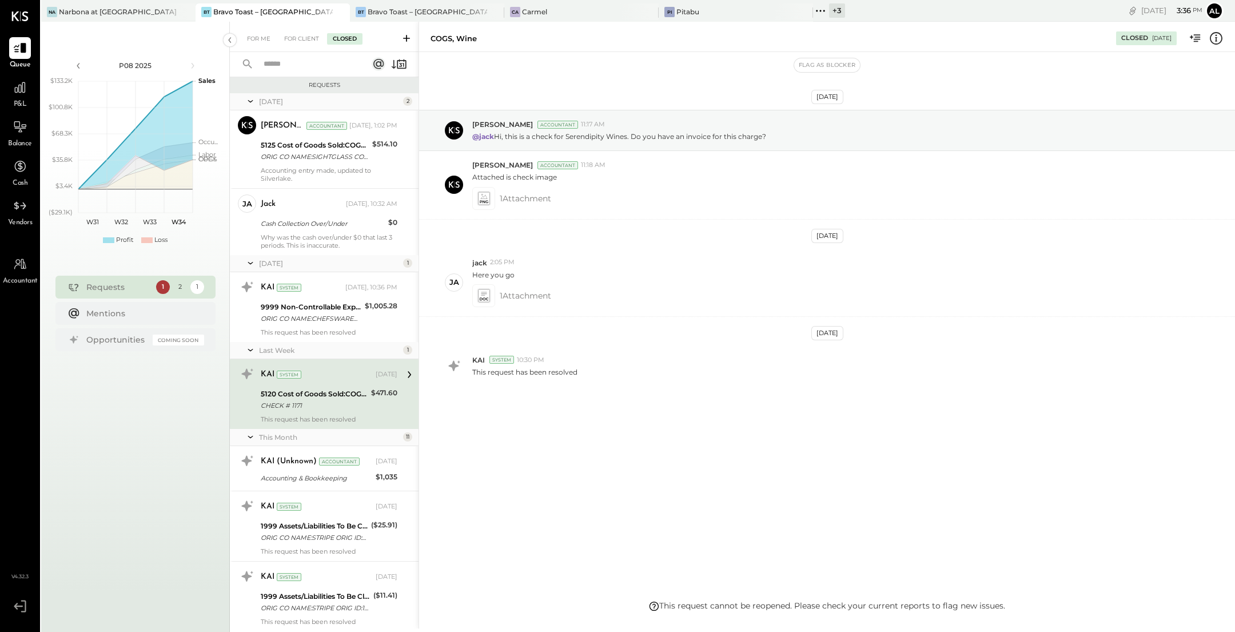
scroll to position [74, 0]
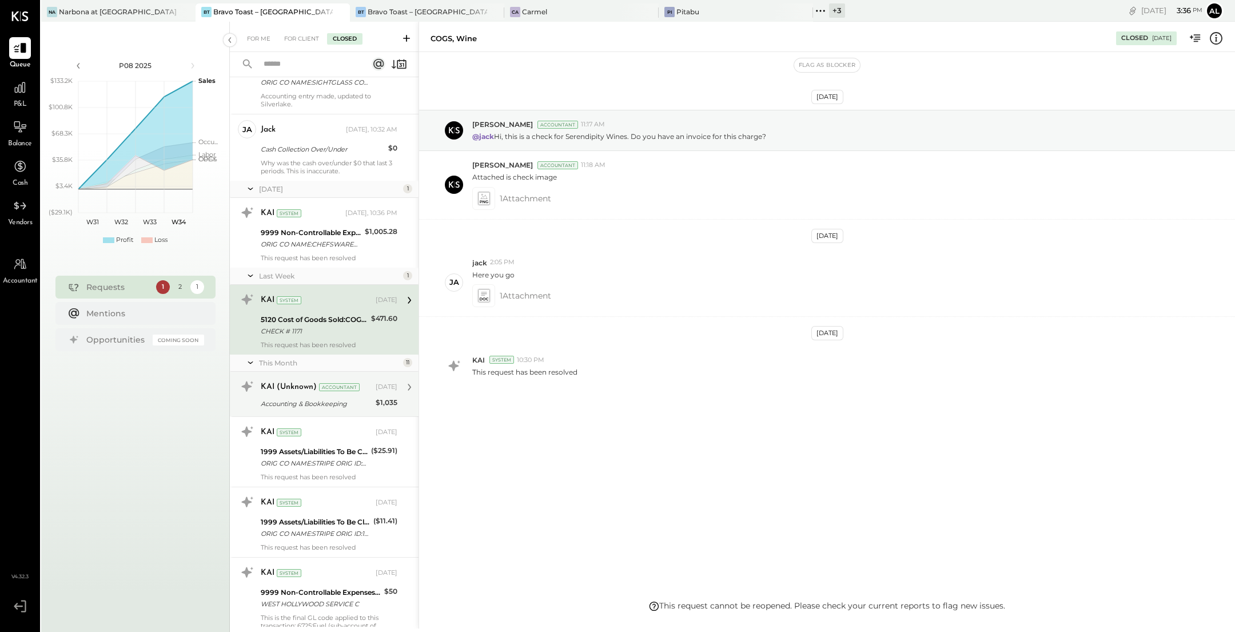
click at [293, 392] on div "KAI (Unknown) Accountant [DATE]" at bounding box center [329, 387] width 137 height 16
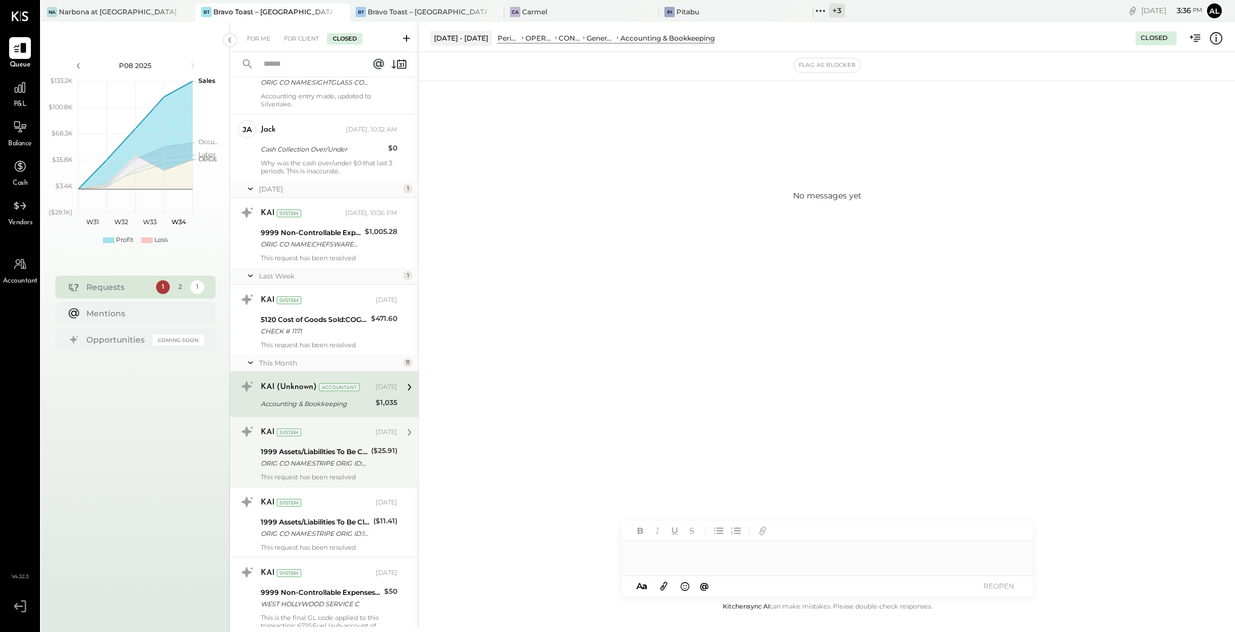
click at [329, 451] on div "1999 Assets/Liabilities To Be Classified" at bounding box center [314, 451] width 107 height 11
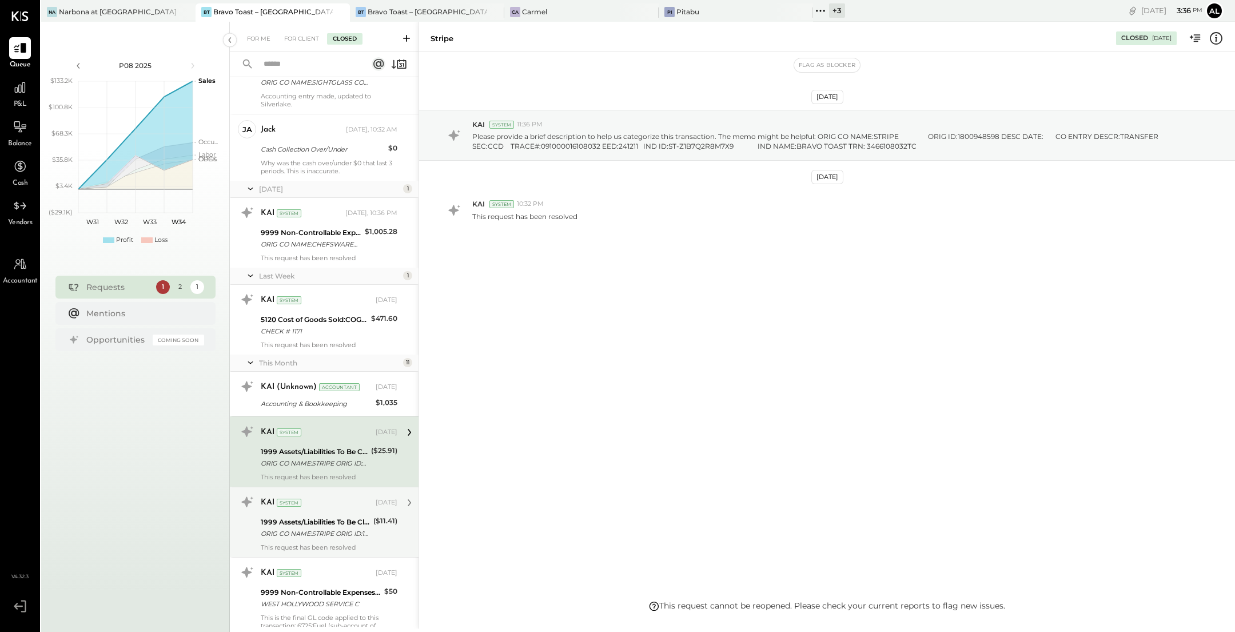
click at [312, 516] on div "1999 Assets/Liabilities To Be Classified" at bounding box center [315, 521] width 109 height 11
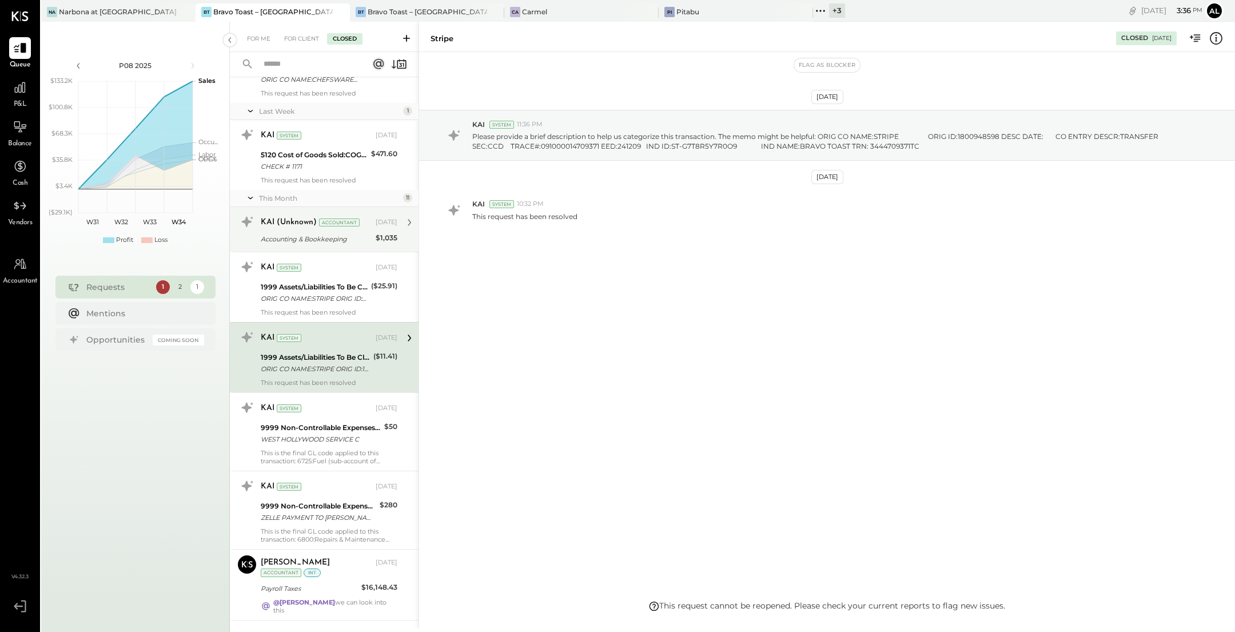
scroll to position [244, 0]
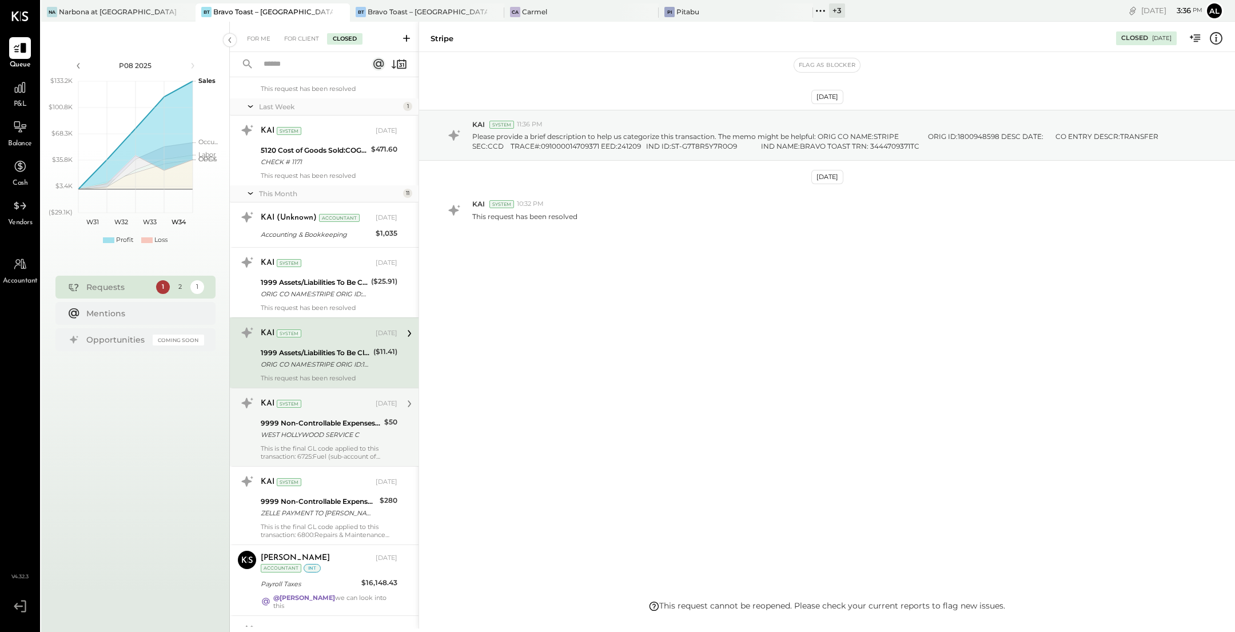
click at [326, 441] on div "KAI System [DATE] 9999 Non-Controllable Expenses:Other Income and Expenses:To B…" at bounding box center [329, 427] width 137 height 66
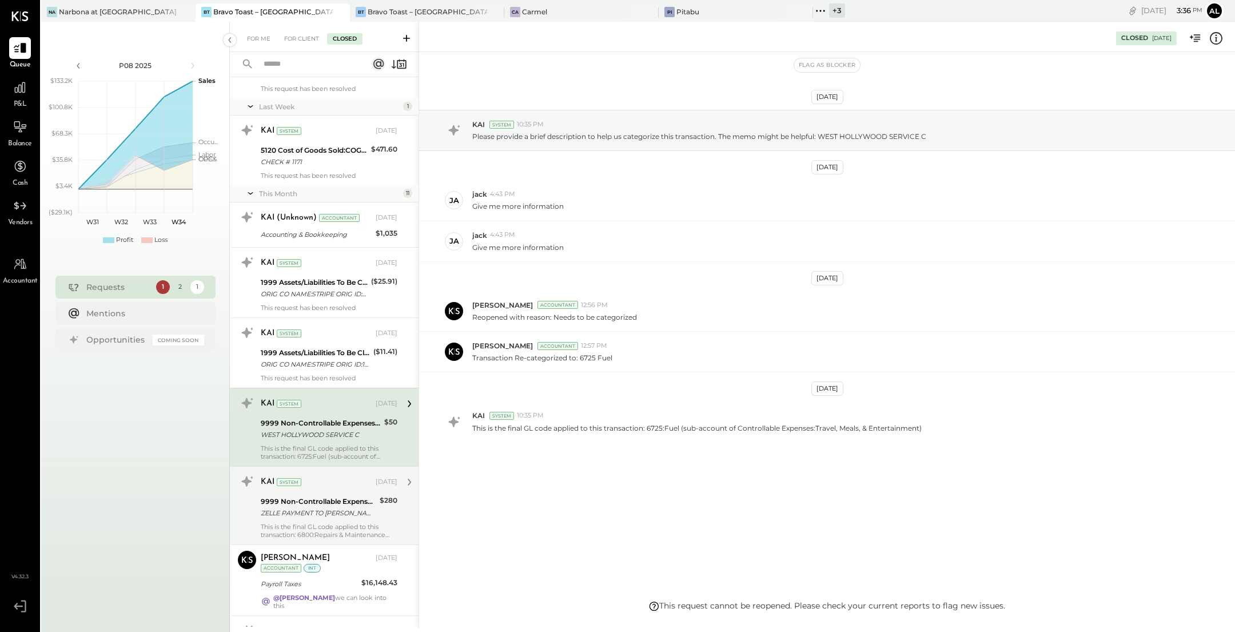
click at [330, 503] on div "9999 Non-Controllable Expenses:Other Income and Expenses:To Be Classified P&L" at bounding box center [318, 501] width 115 height 11
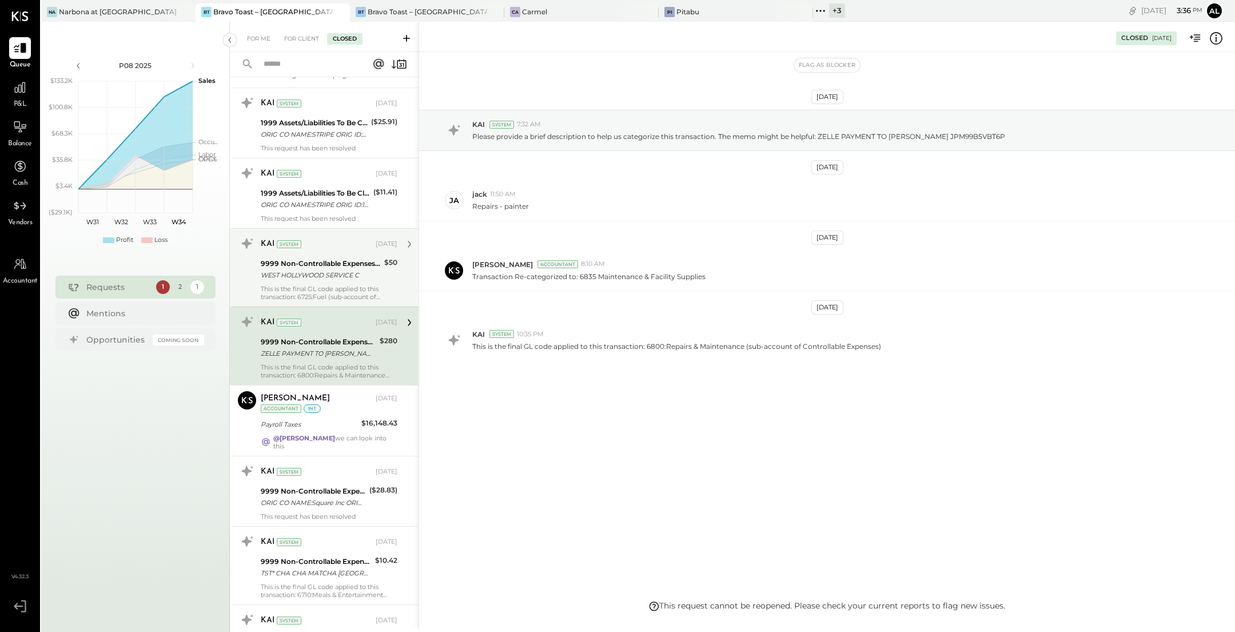
scroll to position [405, 0]
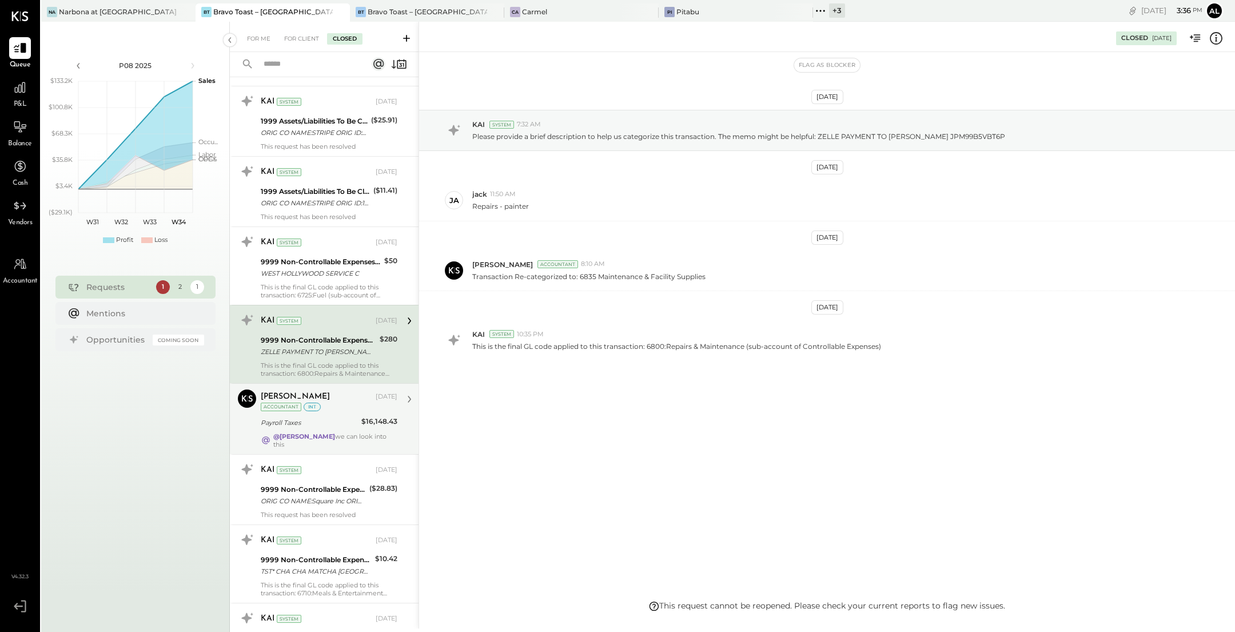
click at [333, 426] on div "Payroll Taxes" at bounding box center [309, 423] width 97 height 14
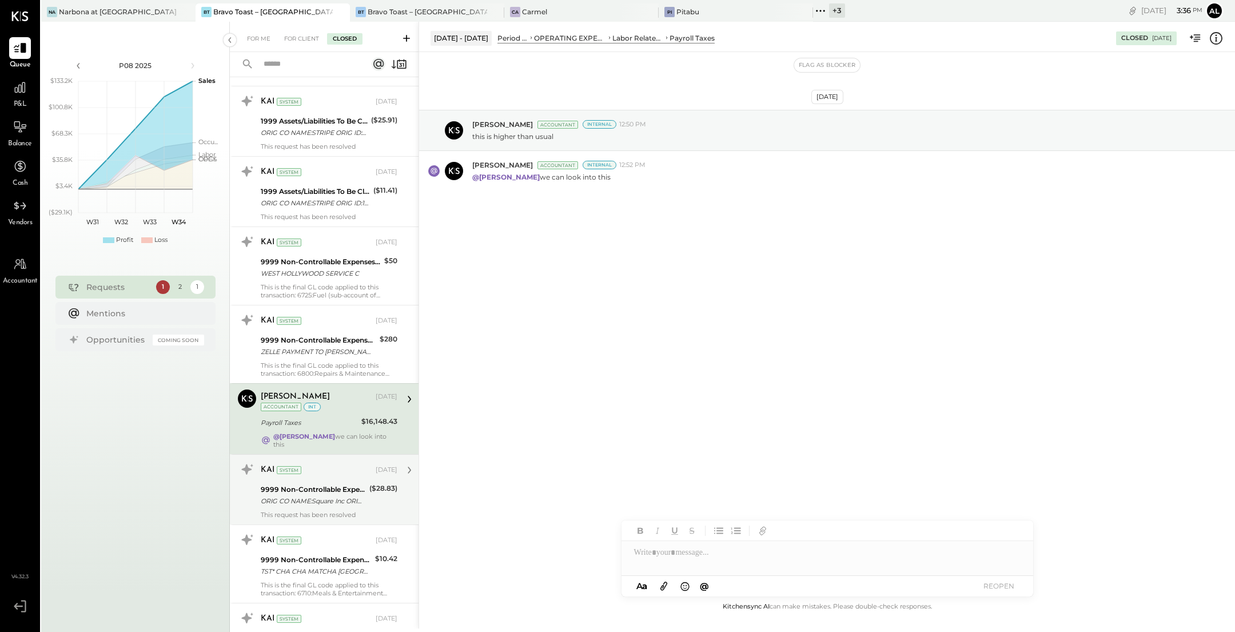
click at [333, 476] on div "KAI System [DATE]" at bounding box center [329, 469] width 137 height 19
